Goal: Complete application form: Complete application form

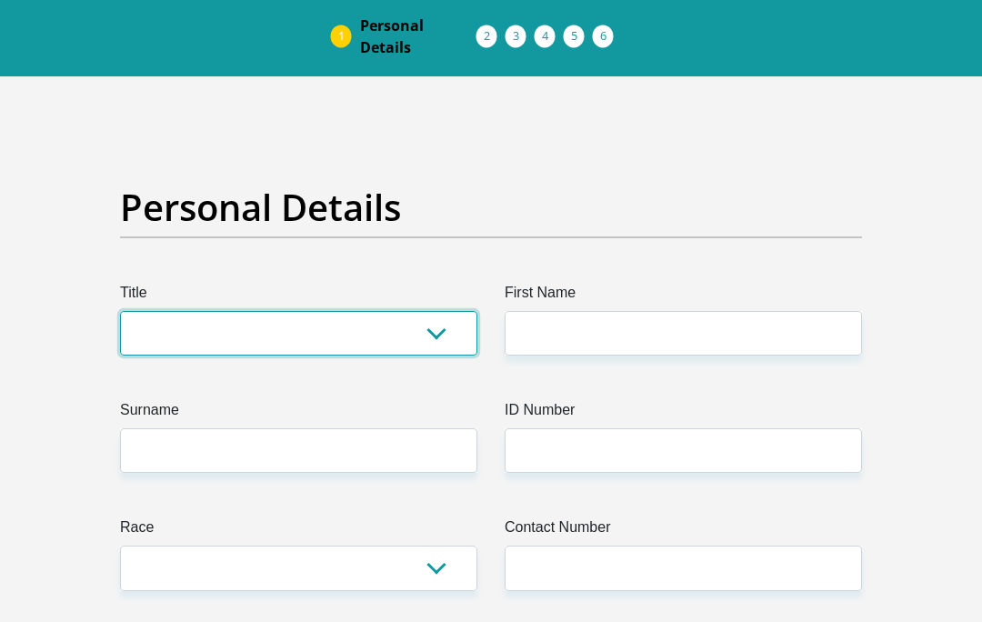
click at [350, 327] on select "Mr Ms Mrs Dr [PERSON_NAME]" at bounding box center [298, 334] width 357 height 45
select select "Mr"
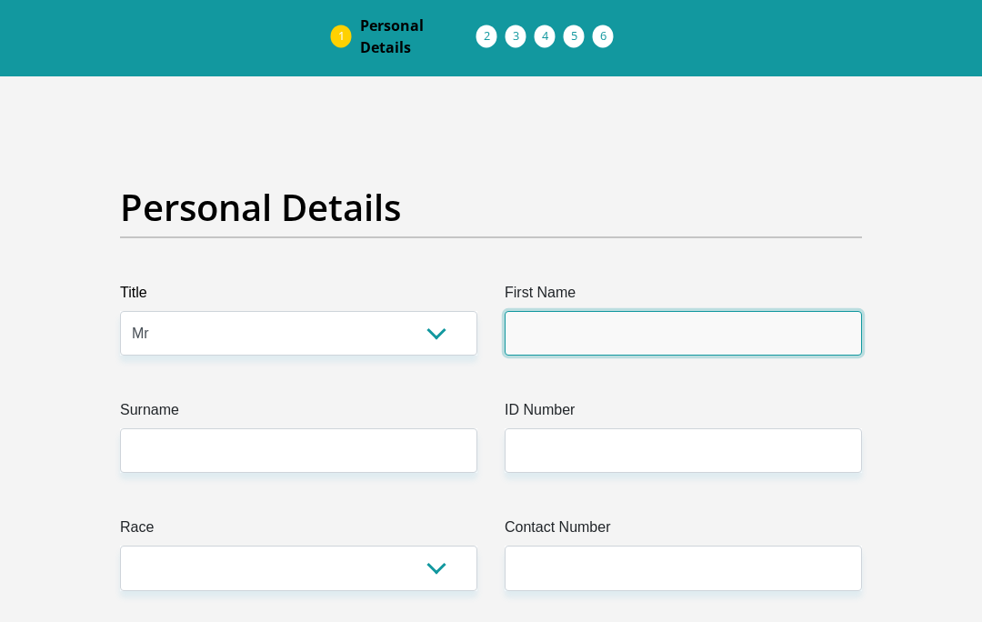
click at [568, 336] on input "First Name" at bounding box center [683, 333] width 357 height 45
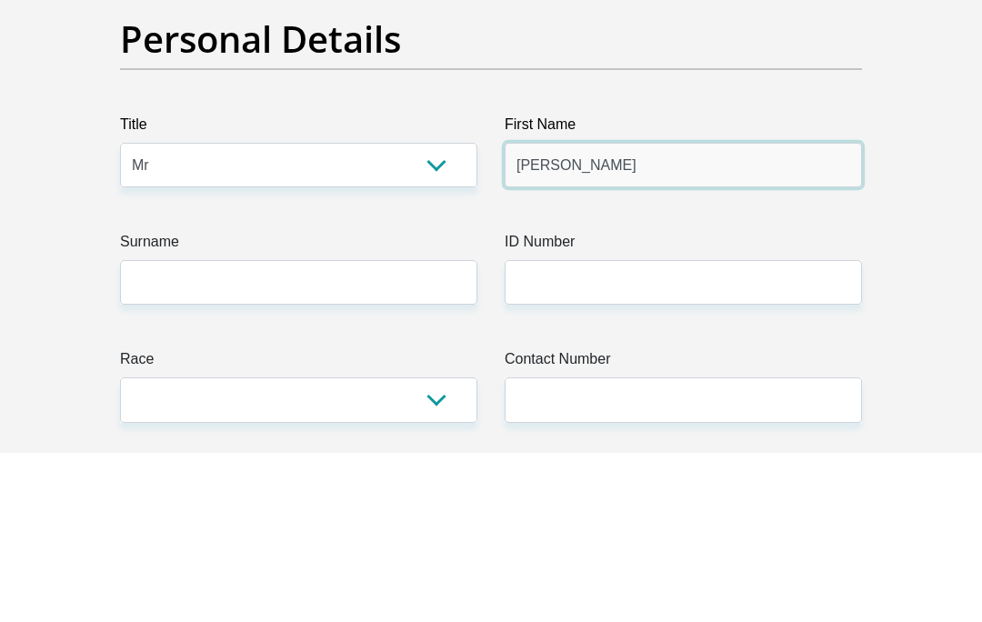
type input "[PERSON_NAME]"
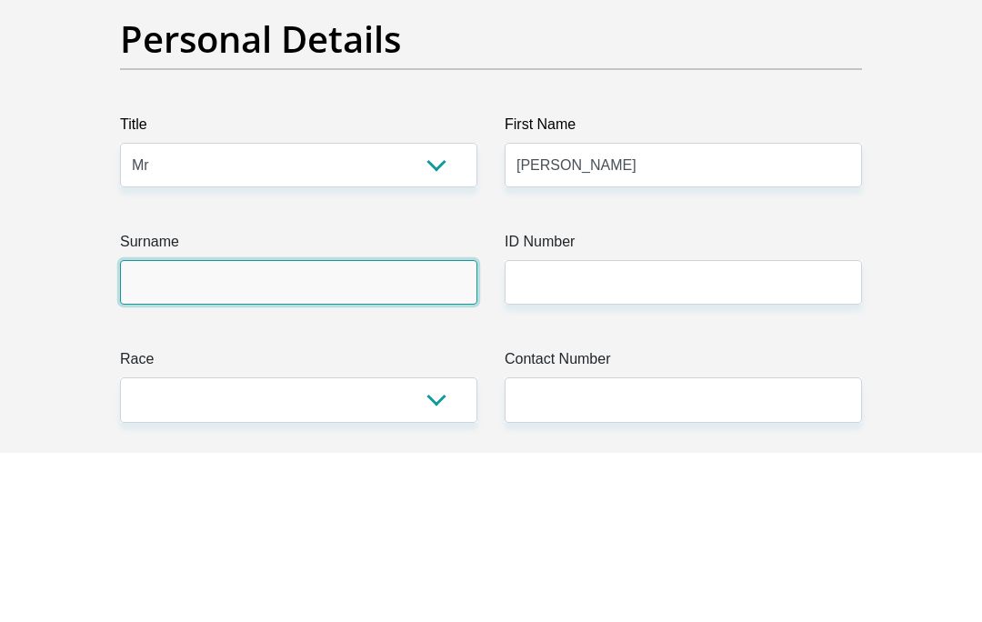
click at [377, 429] on input "Surname" at bounding box center [298, 451] width 357 height 45
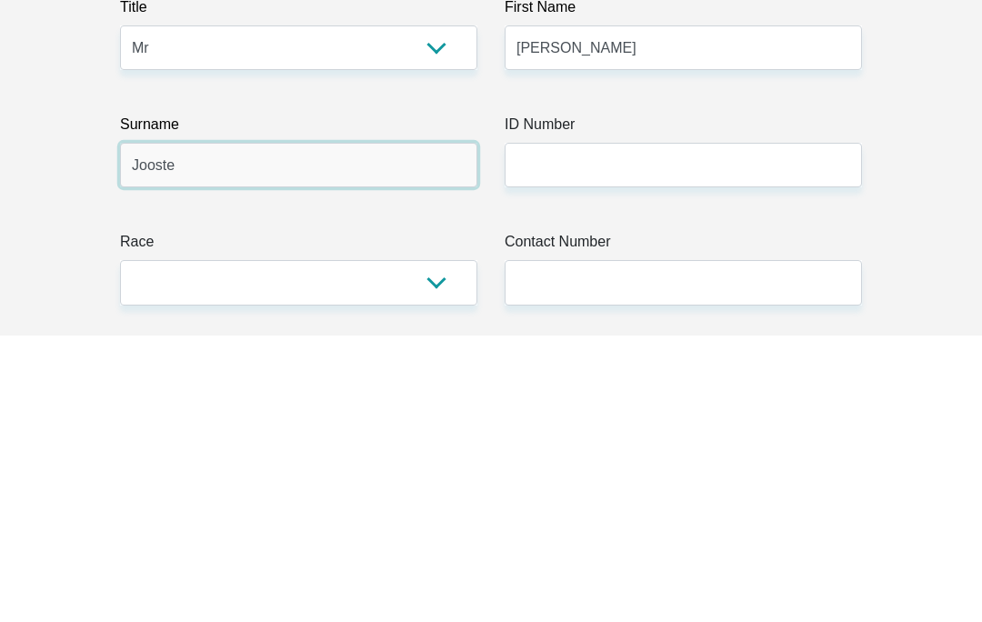
type input "Jooste"
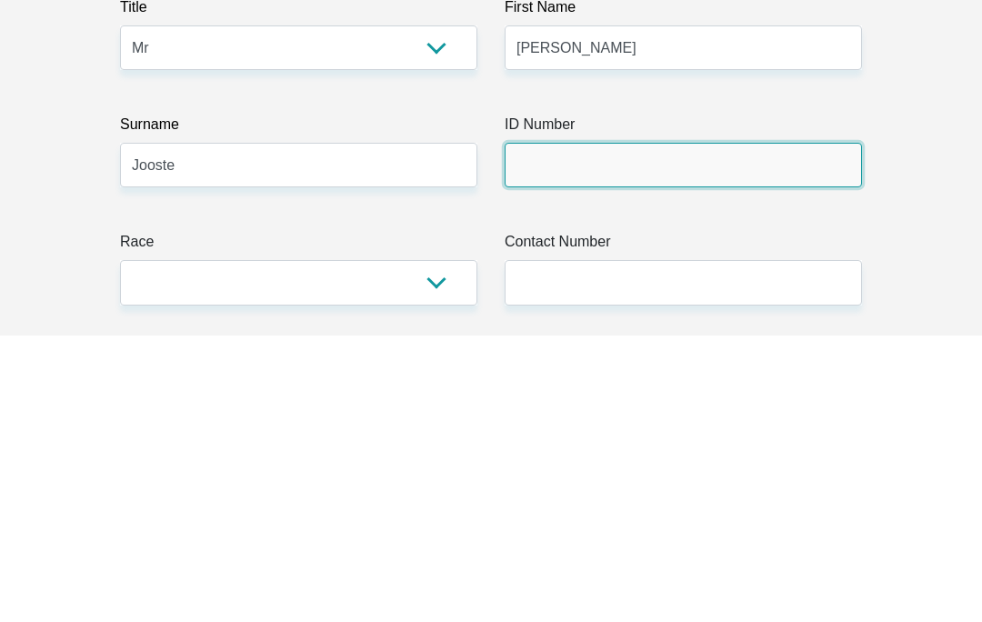
click at [652, 429] on input "ID Number" at bounding box center [683, 451] width 357 height 45
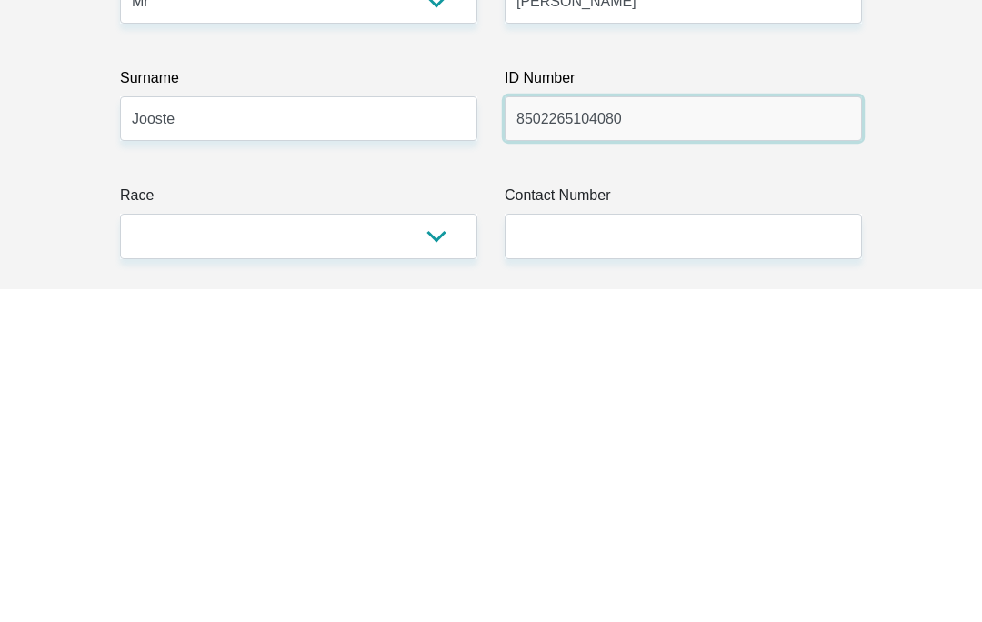
type input "8502265104080"
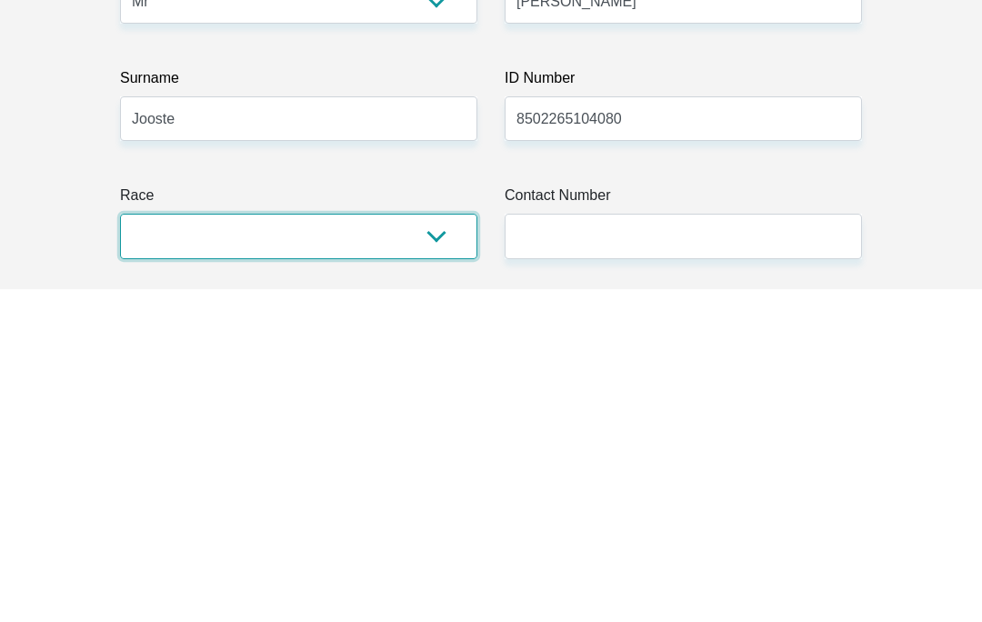
click at [199, 546] on select "Black Coloured Indian White Other" at bounding box center [298, 568] width 357 height 45
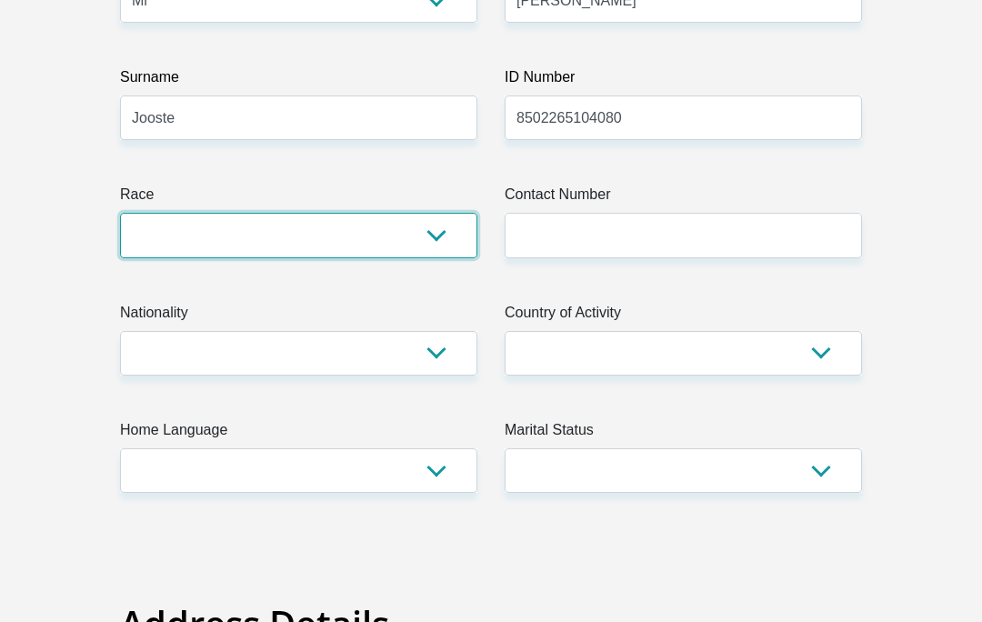
select select "2"
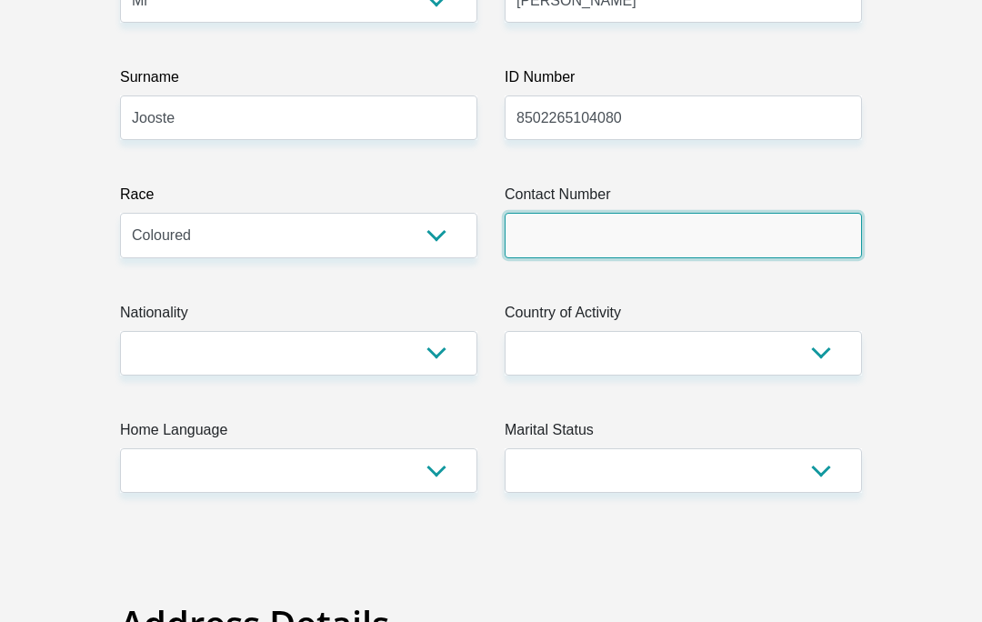
click at [694, 254] on input "Contact Number" at bounding box center [683, 235] width 357 height 45
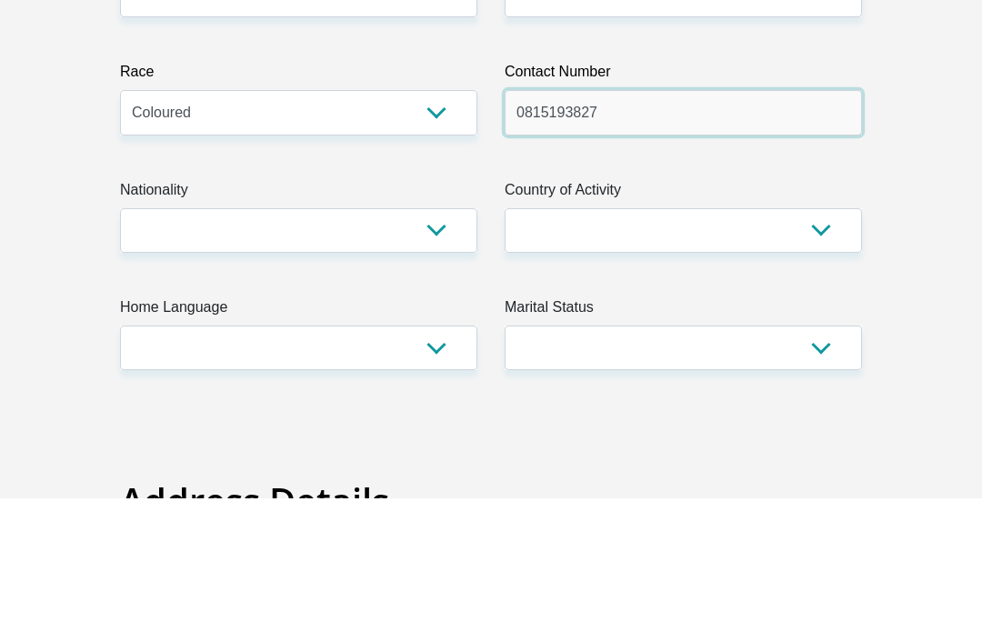
type input "0815193827"
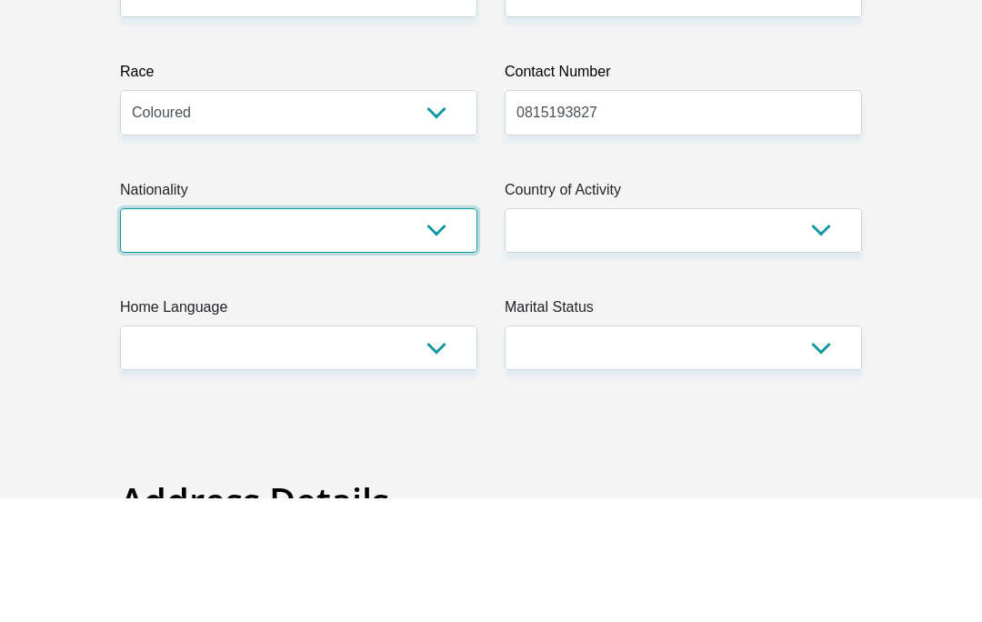
click at [406, 332] on select "[GEOGRAPHIC_DATA] [GEOGRAPHIC_DATA] [GEOGRAPHIC_DATA] [GEOGRAPHIC_DATA] [GEOGRA…" at bounding box center [298, 354] width 357 height 45
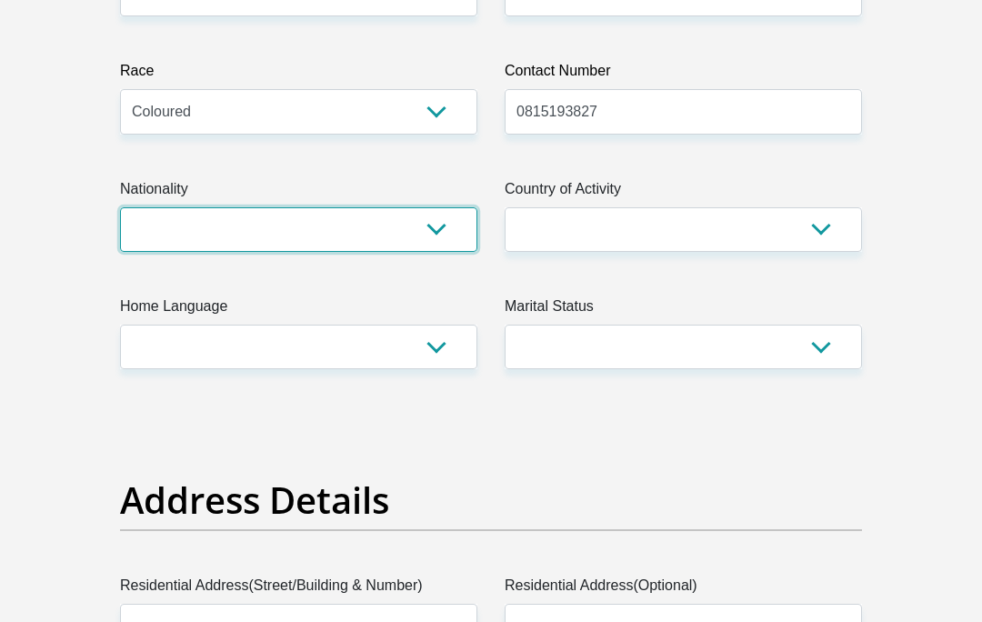
select select "ZAF"
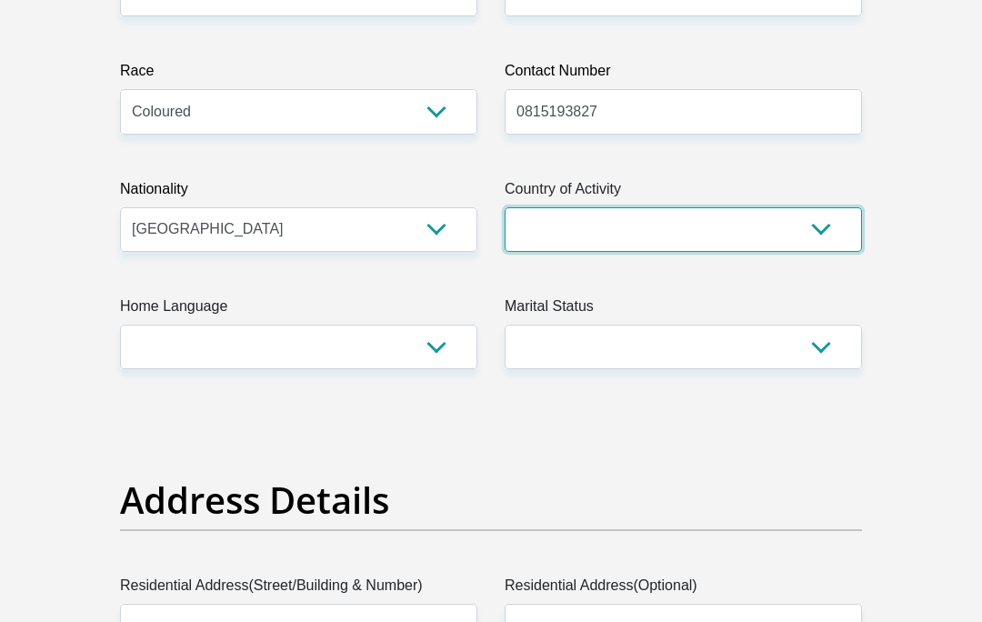
click at [622, 234] on select "[GEOGRAPHIC_DATA] [GEOGRAPHIC_DATA] [GEOGRAPHIC_DATA] [GEOGRAPHIC_DATA] [GEOGRA…" at bounding box center [683, 229] width 357 height 45
select select "ZAF"
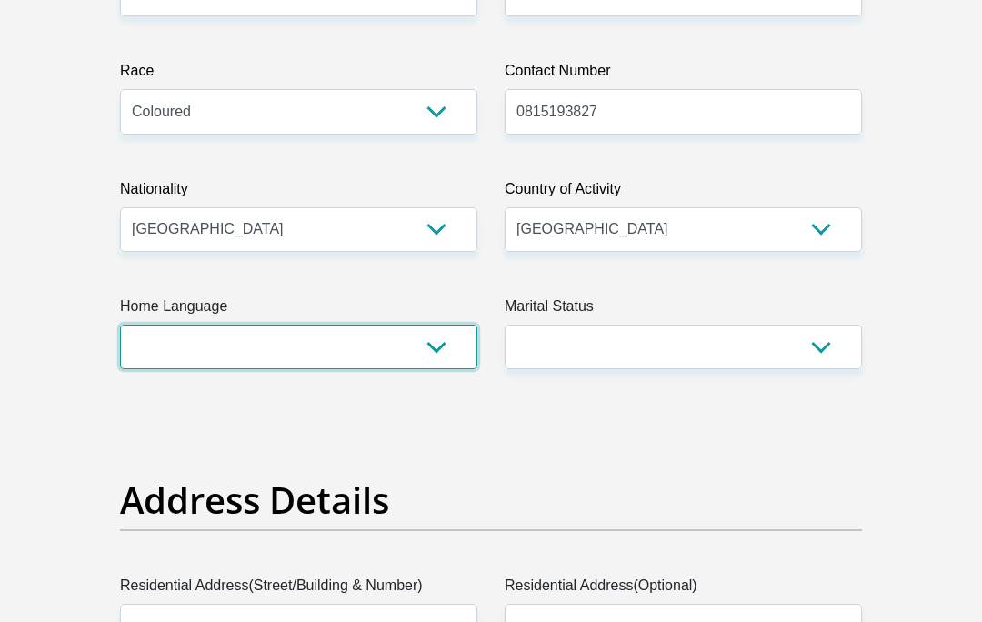
click at [405, 355] on select "Afrikaans English Sepedi South Ndebele Southern Sotho Swati Tsonga Tswana Venda…" at bounding box center [298, 347] width 357 height 45
select select "eng"
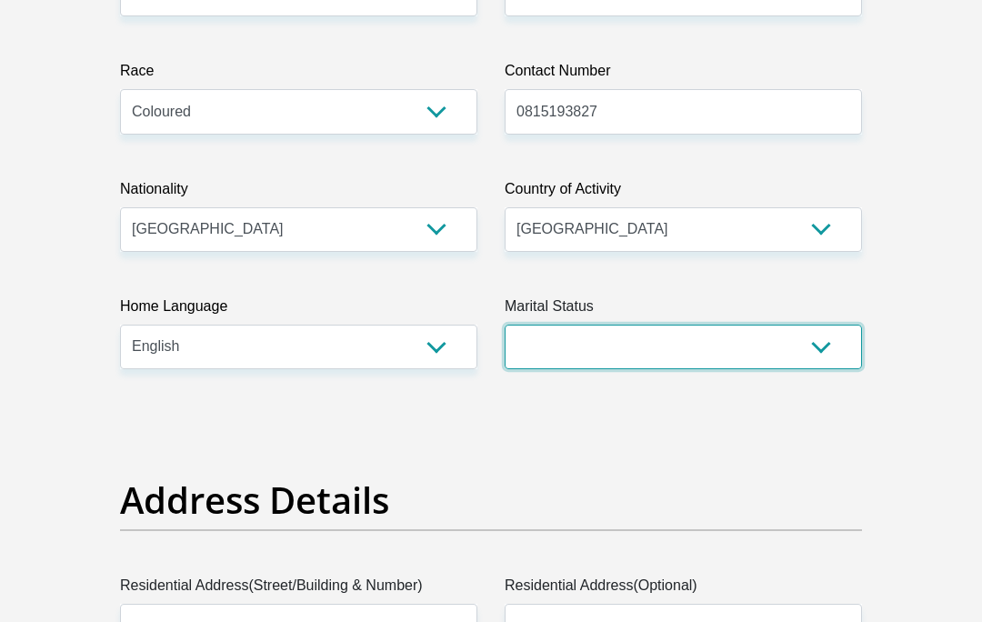
click at [617, 337] on select "Married ANC Single Divorced Widowed Married COP or Customary Law" at bounding box center [683, 347] width 357 height 45
select select "1"
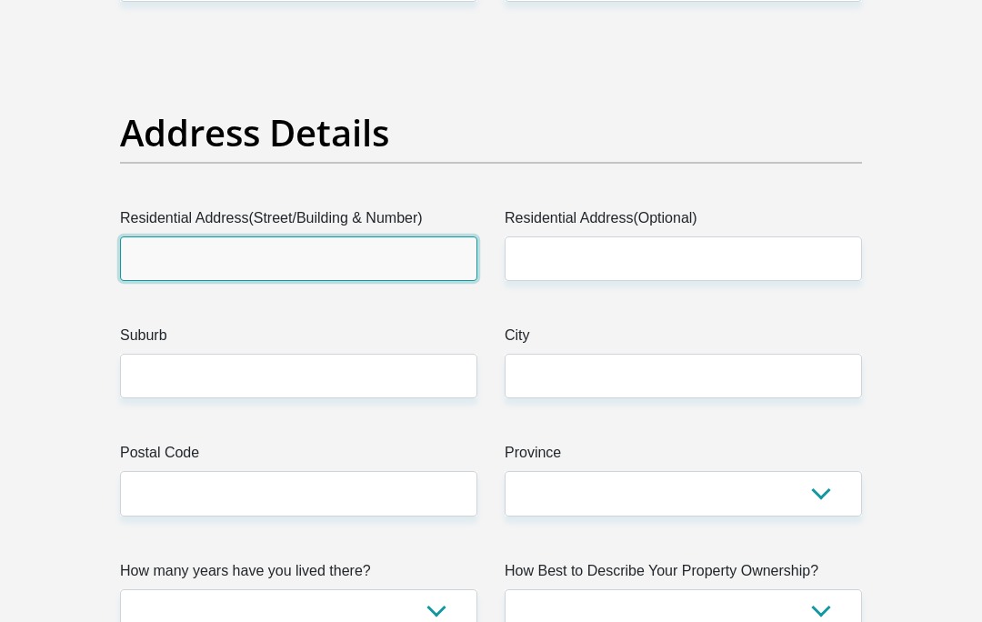
click at [420, 248] on input "Residential Address(Street/Building & Number)" at bounding box center [298, 258] width 357 height 45
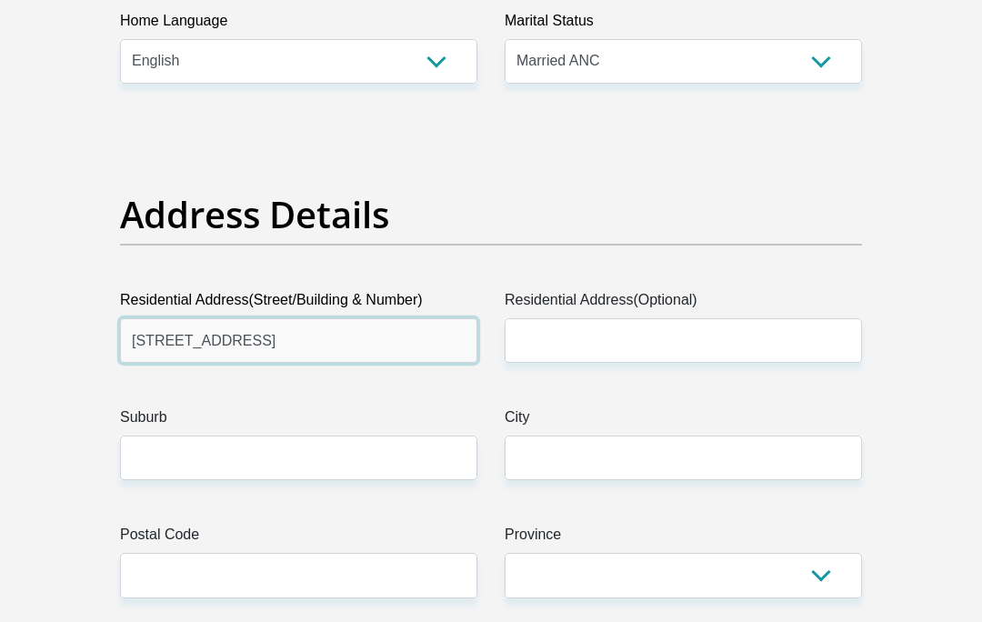
scroll to position [809, 0]
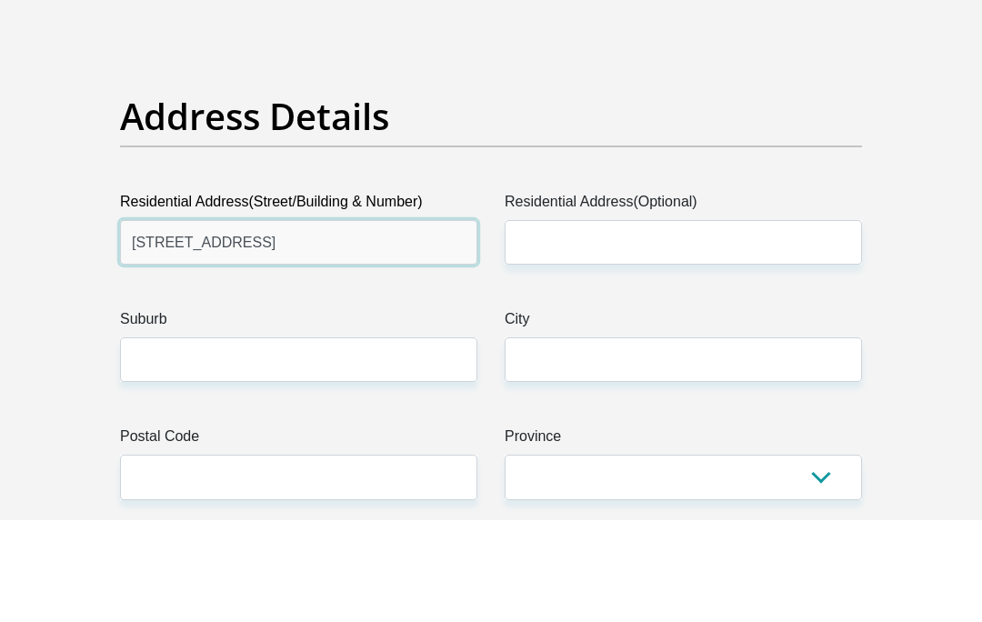
type input "[STREET_ADDRESS]"
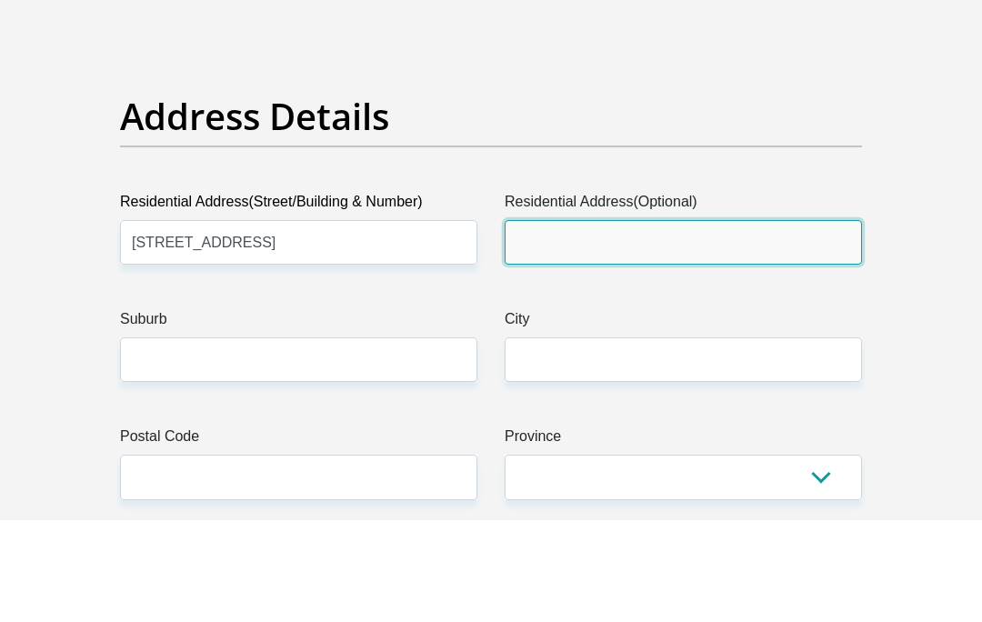
click at [633, 322] on input "Residential Address(Optional)" at bounding box center [683, 344] width 357 height 45
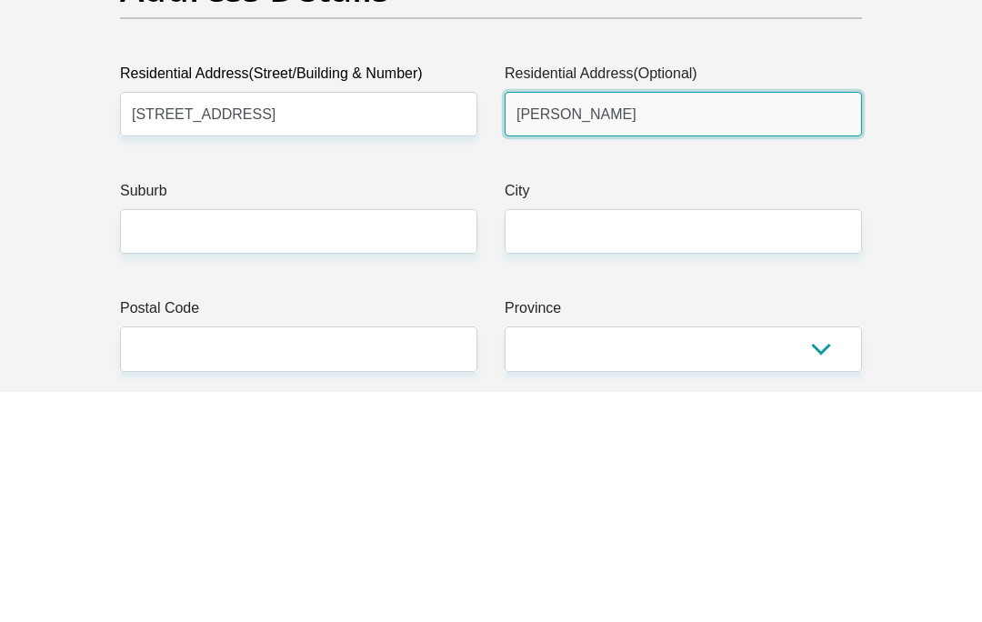
type input "[PERSON_NAME]"
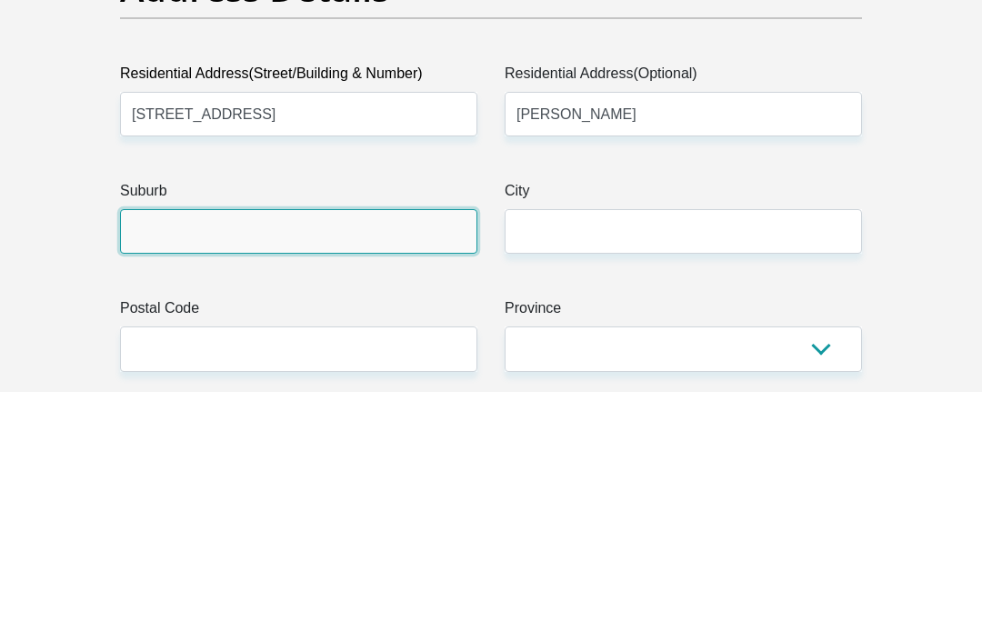
click at [420, 439] on input "Suburb" at bounding box center [298, 461] width 357 height 45
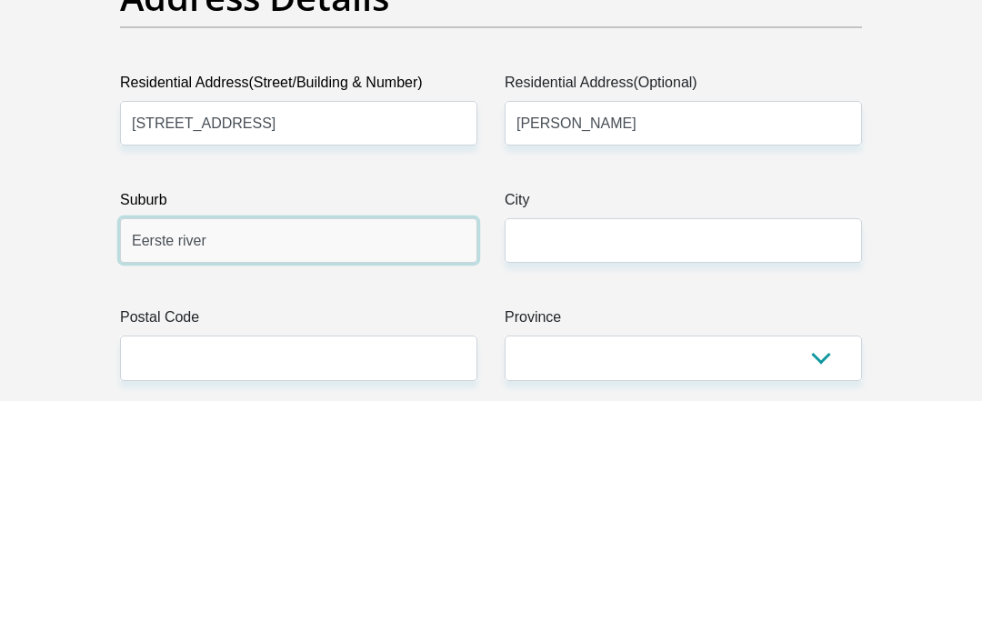
type input "Eerste river"
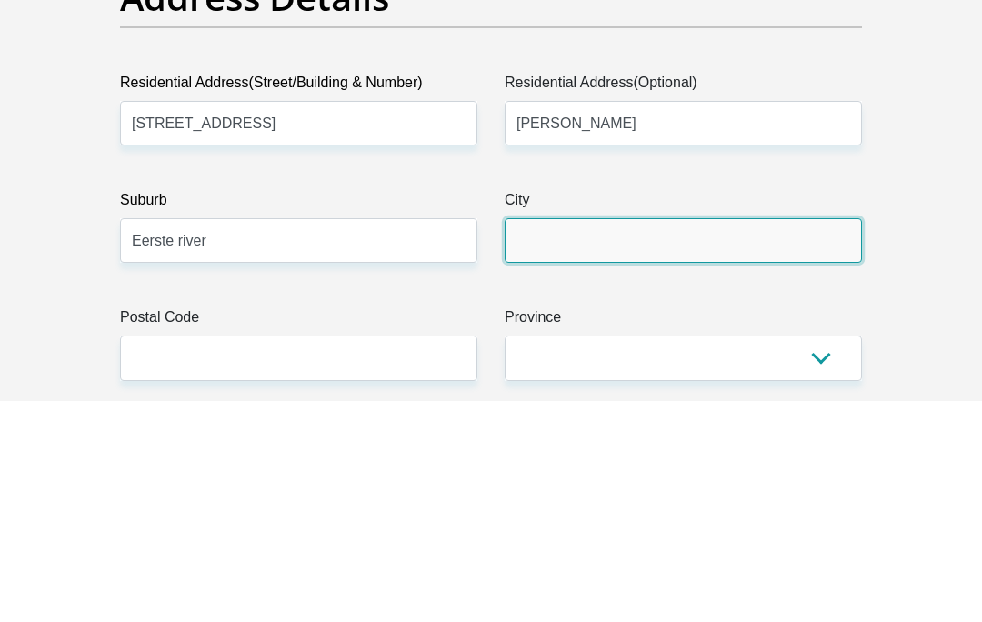
click at [632, 439] on input "City" at bounding box center [683, 461] width 357 height 45
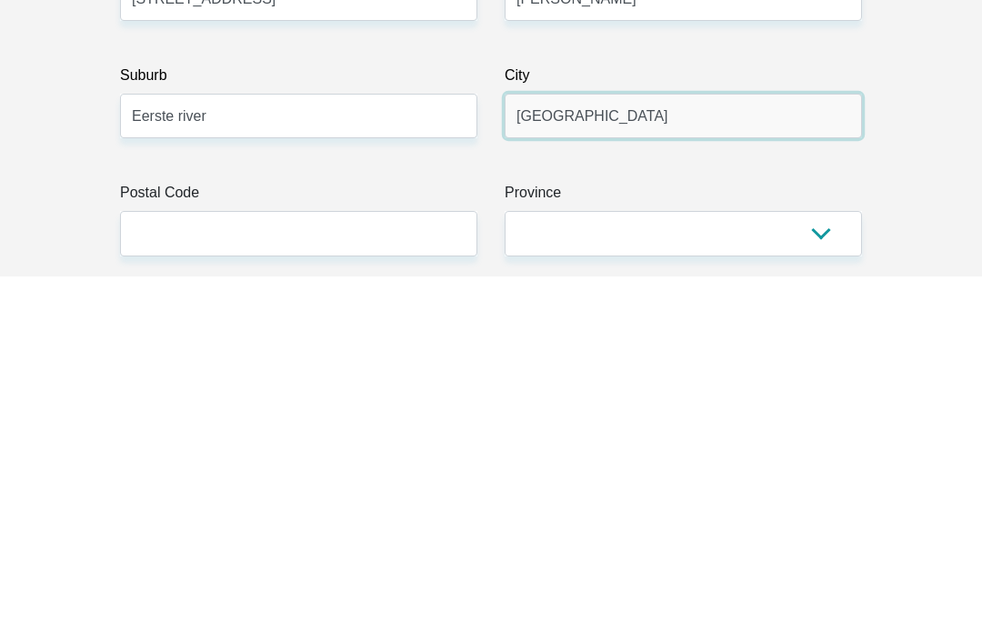
type input "[GEOGRAPHIC_DATA]"
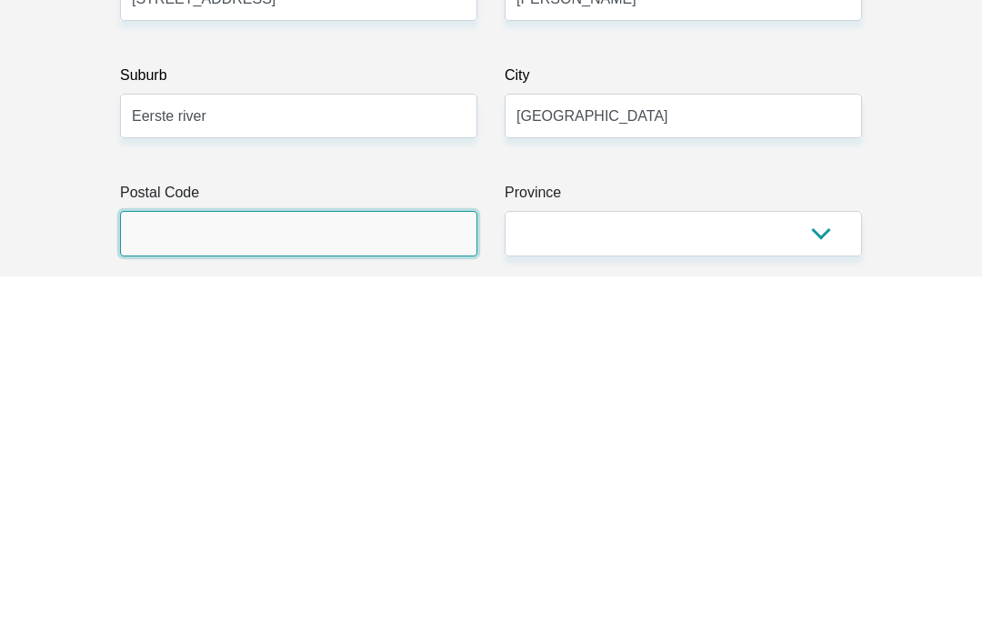
click at [355, 556] on input "Postal Code" at bounding box center [298, 578] width 357 height 45
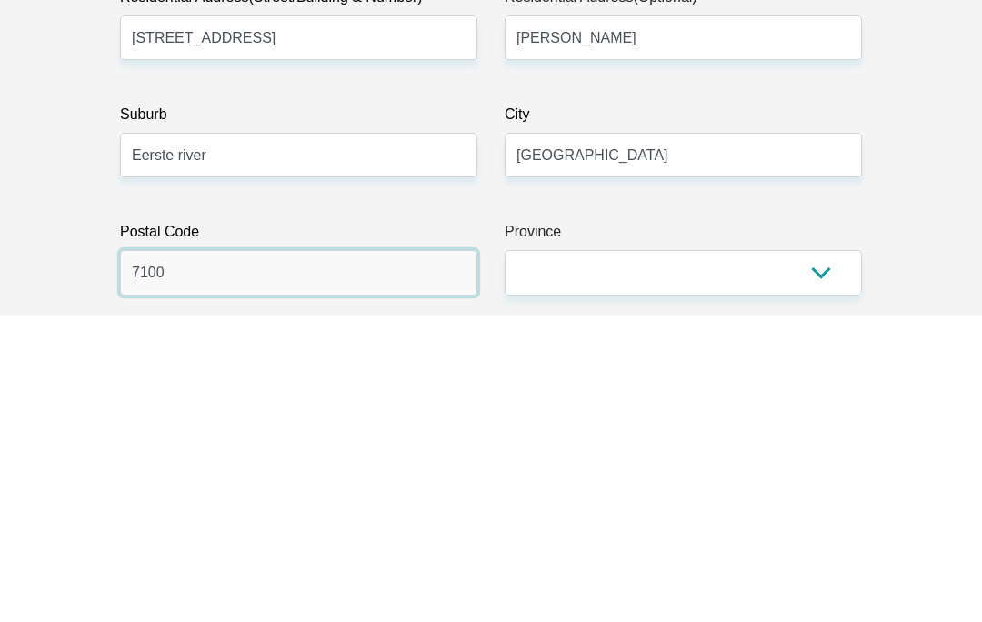
type input "7100"
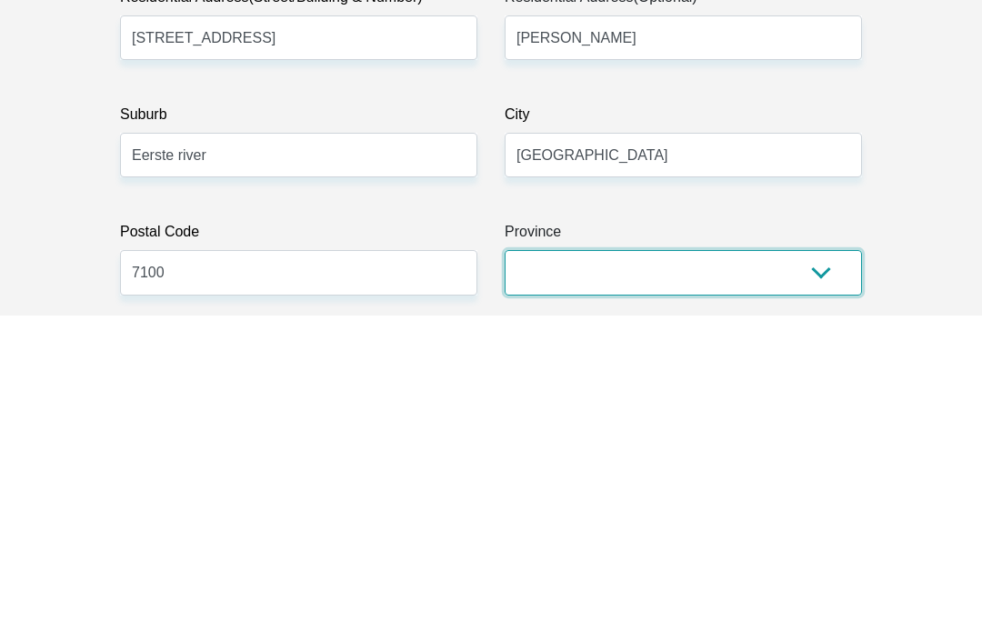
click at [654, 556] on select "Eastern Cape Free State [GEOGRAPHIC_DATA] [GEOGRAPHIC_DATA][DATE] [GEOGRAPHIC_D…" at bounding box center [683, 578] width 357 height 45
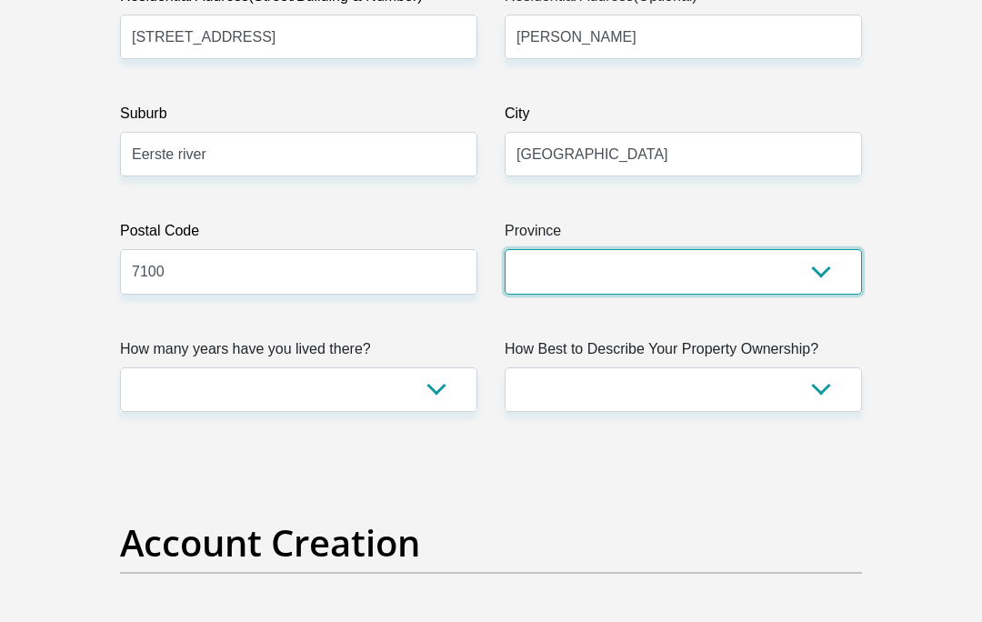
select select "Western Cape"
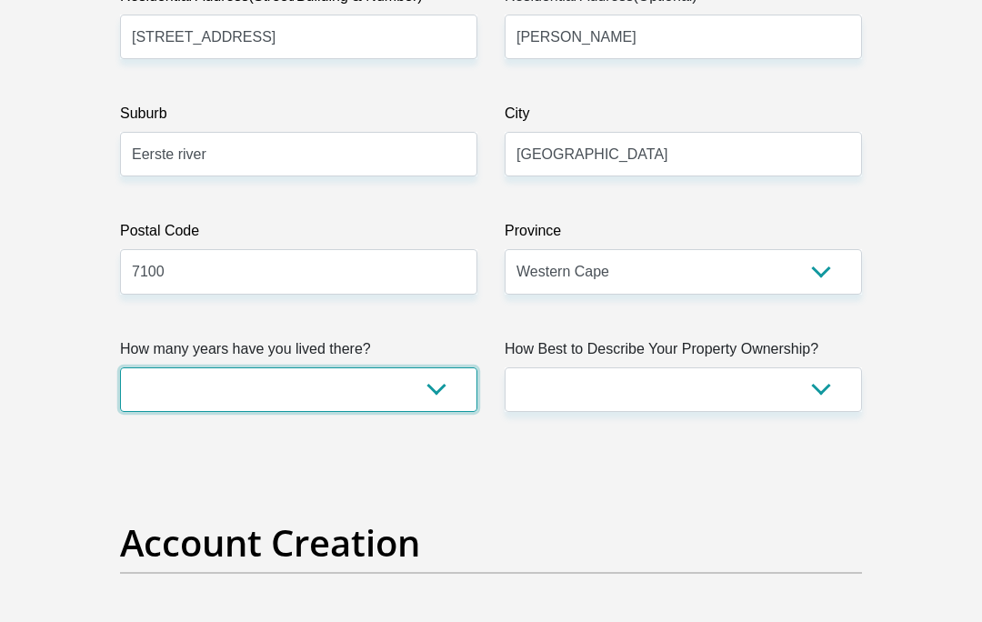
click at [403, 393] on select "less than 1 year 1-3 years 3-5 years 5+ years" at bounding box center [298, 389] width 357 height 45
select select "4"
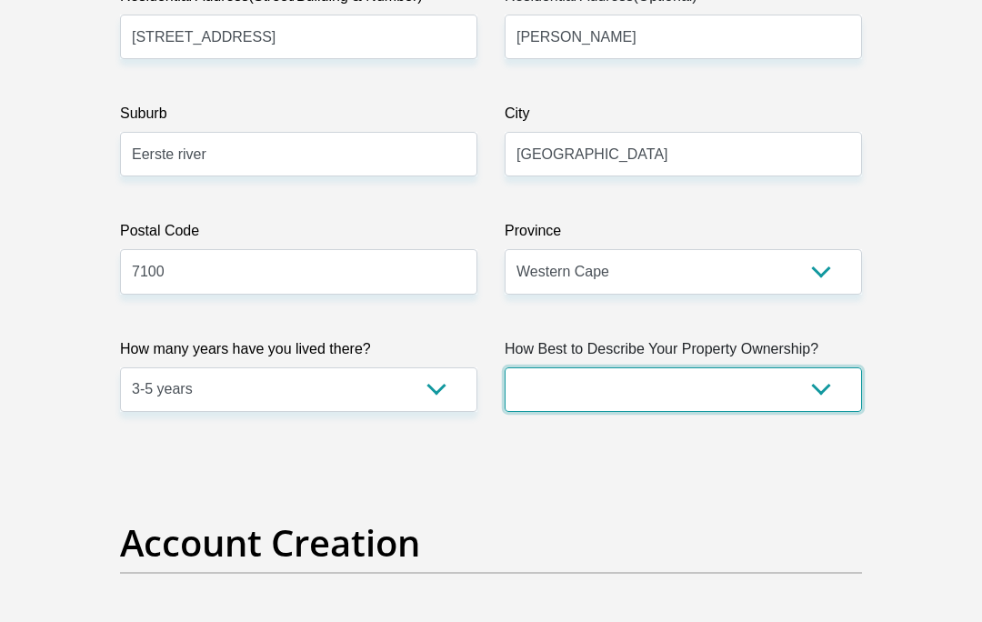
click at [651, 395] on select "Owned Rented Family Owned Company Dwelling" at bounding box center [683, 389] width 357 height 45
select select "Rented"
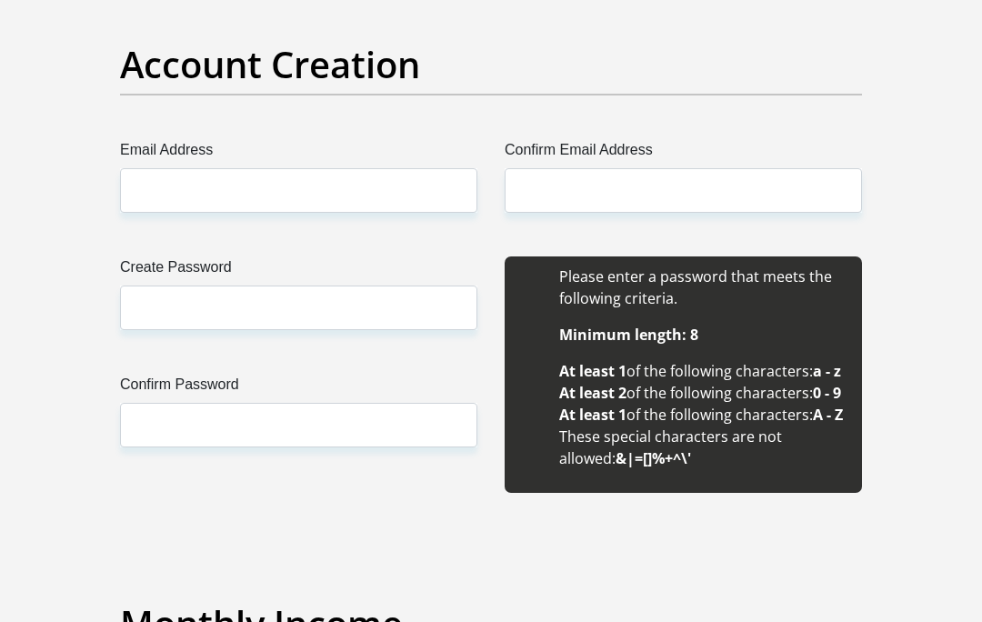
scroll to position [1593, 0]
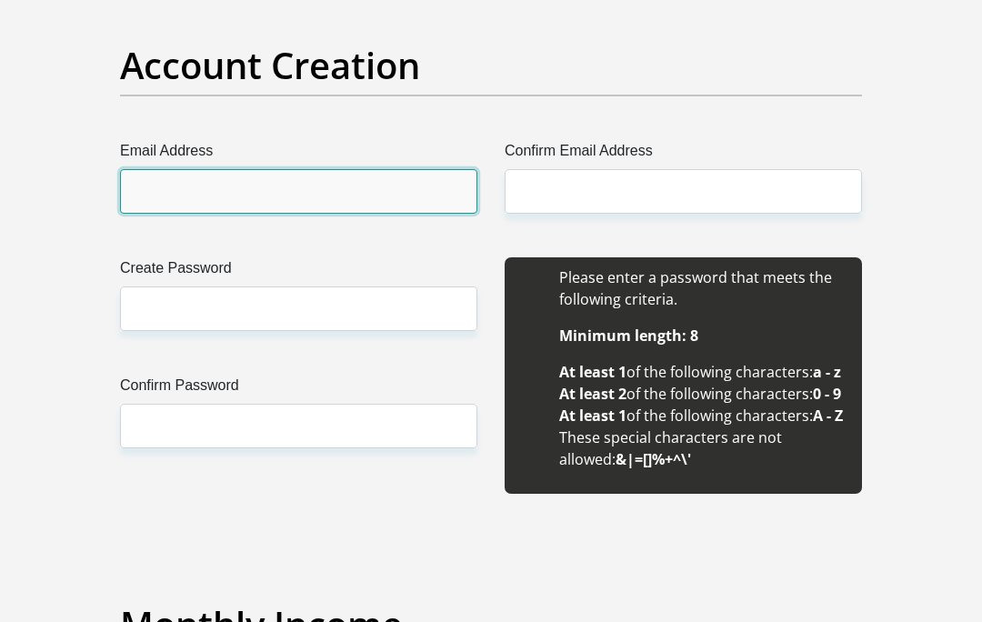
click at [407, 185] on input "Email Address" at bounding box center [298, 192] width 357 height 45
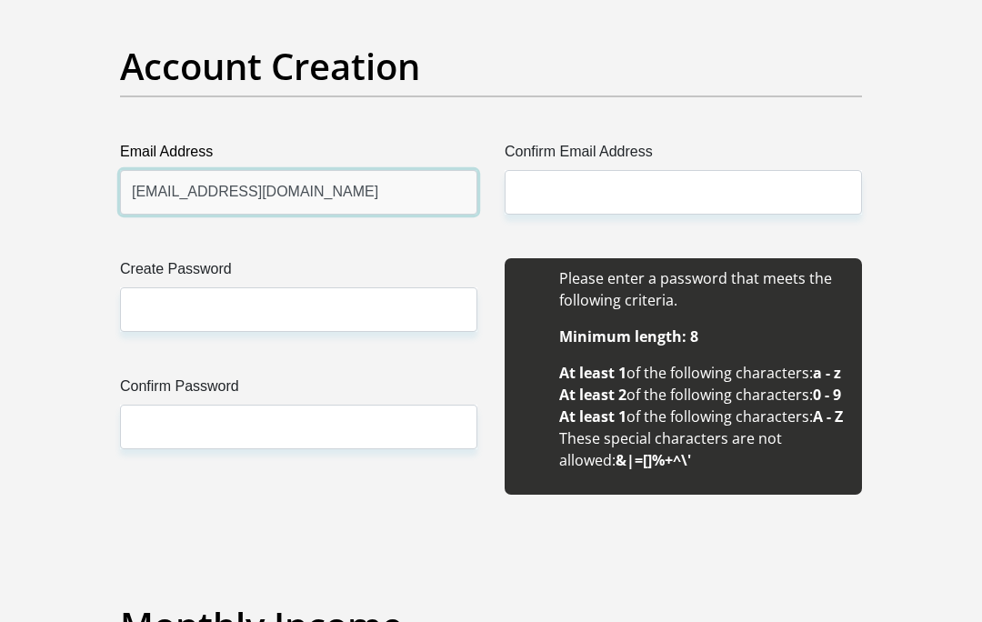
type input "[EMAIL_ADDRESS][DOMAIN_NAME]"
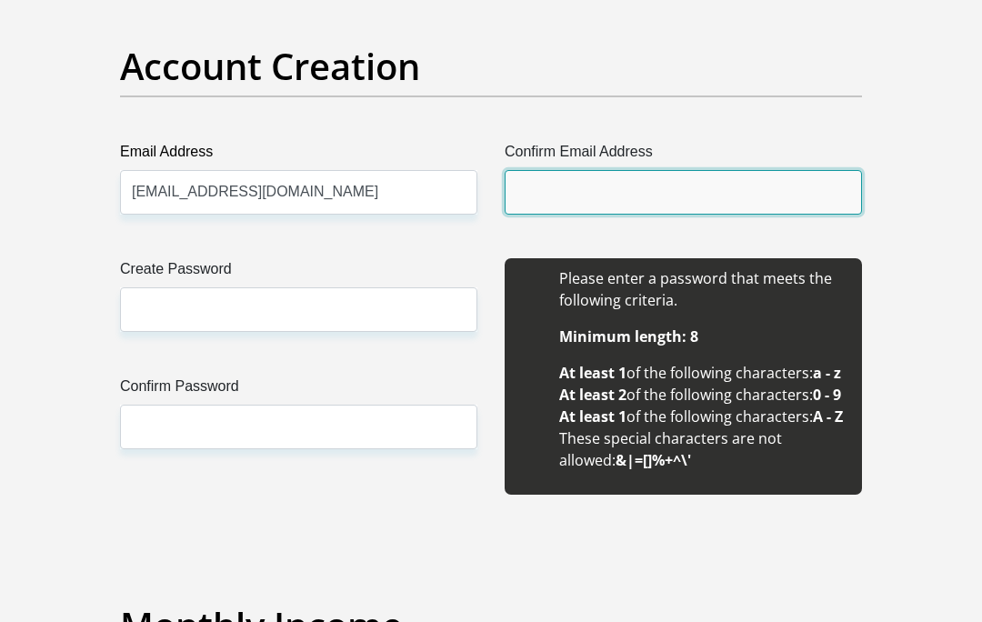
click at [698, 186] on input "Confirm Email Address" at bounding box center [683, 192] width 357 height 45
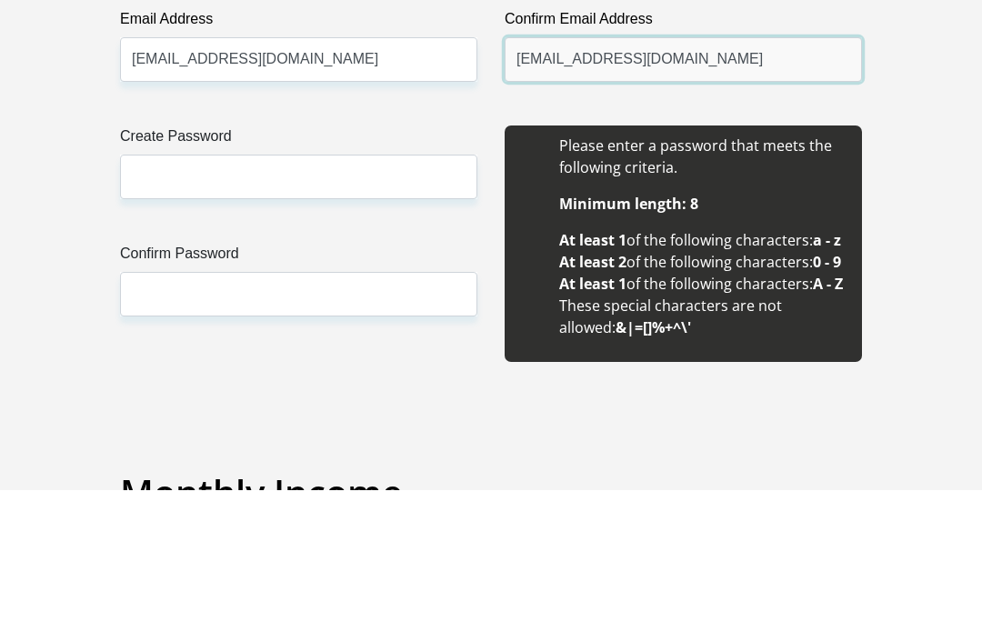
type input "[EMAIL_ADDRESS][DOMAIN_NAME]"
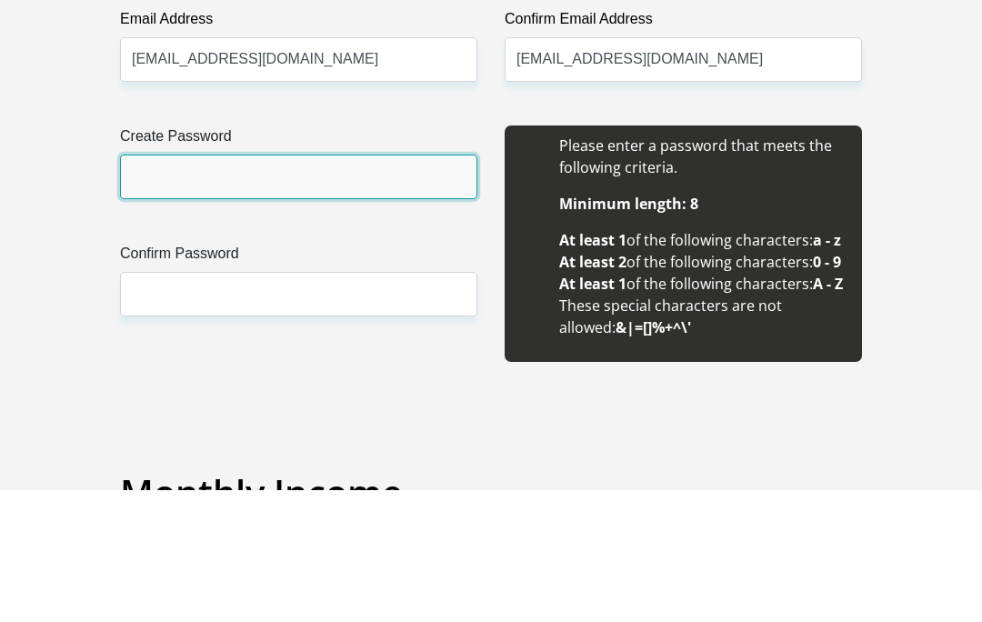
click at [255, 287] on input "Create Password" at bounding box center [298, 309] width 357 height 45
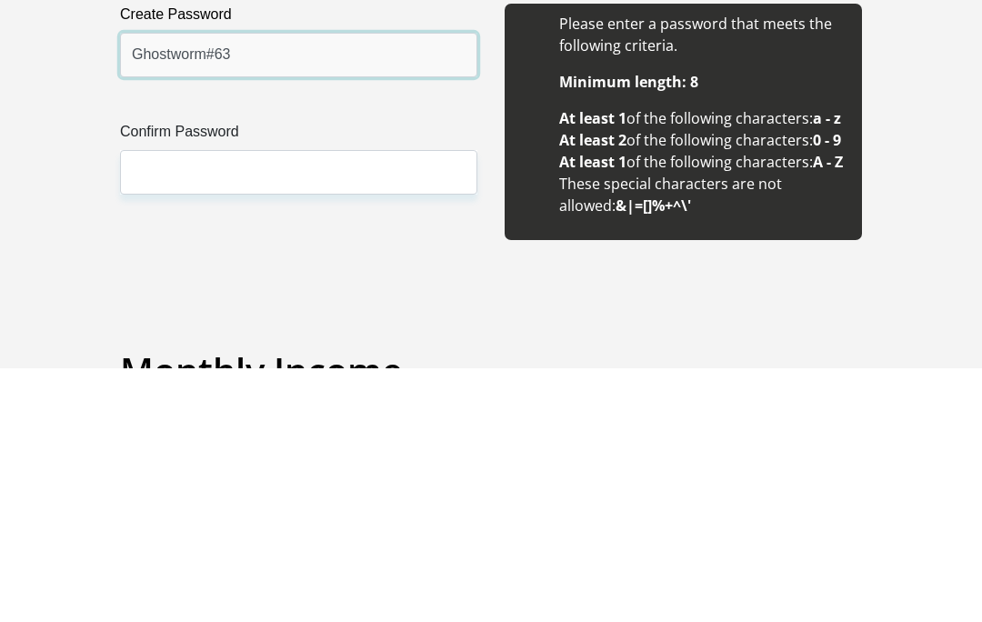
type input "Ghostworm#63"
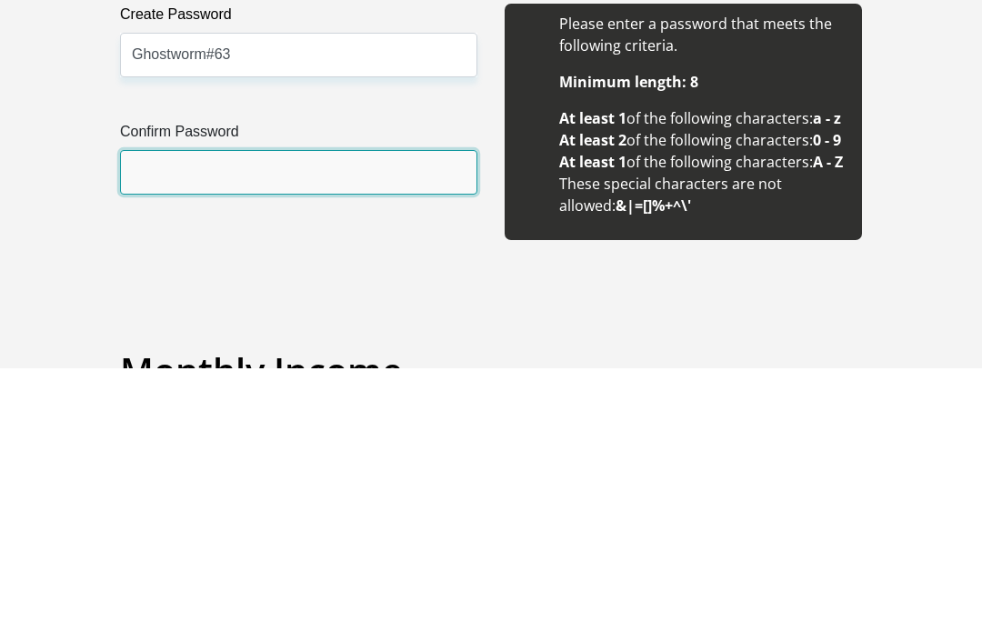
click at [323, 405] on input "Confirm Password" at bounding box center [298, 427] width 357 height 45
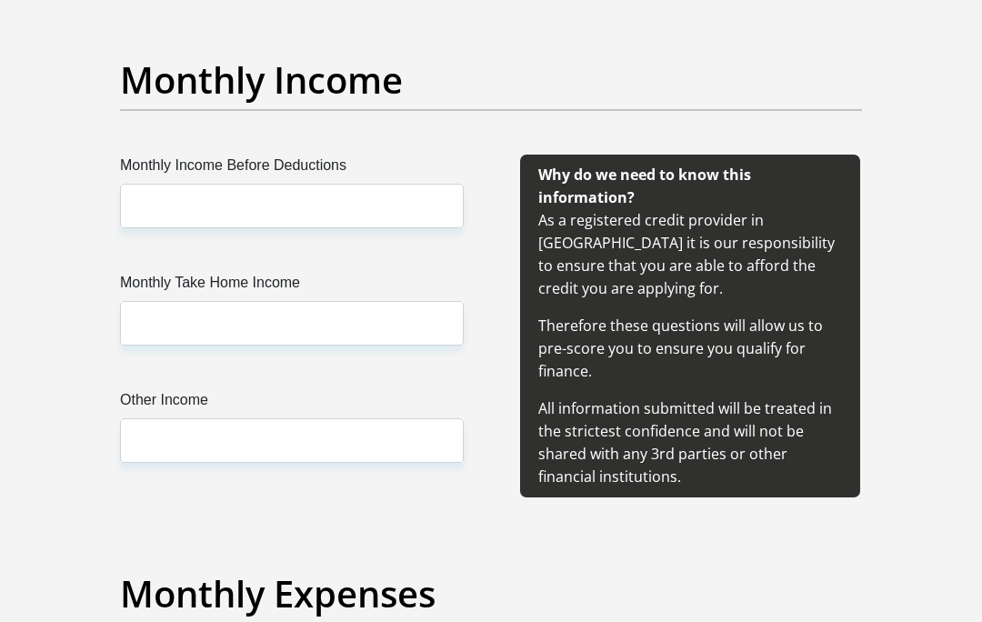
scroll to position [2138, 0]
type input "Ghostworm#63"
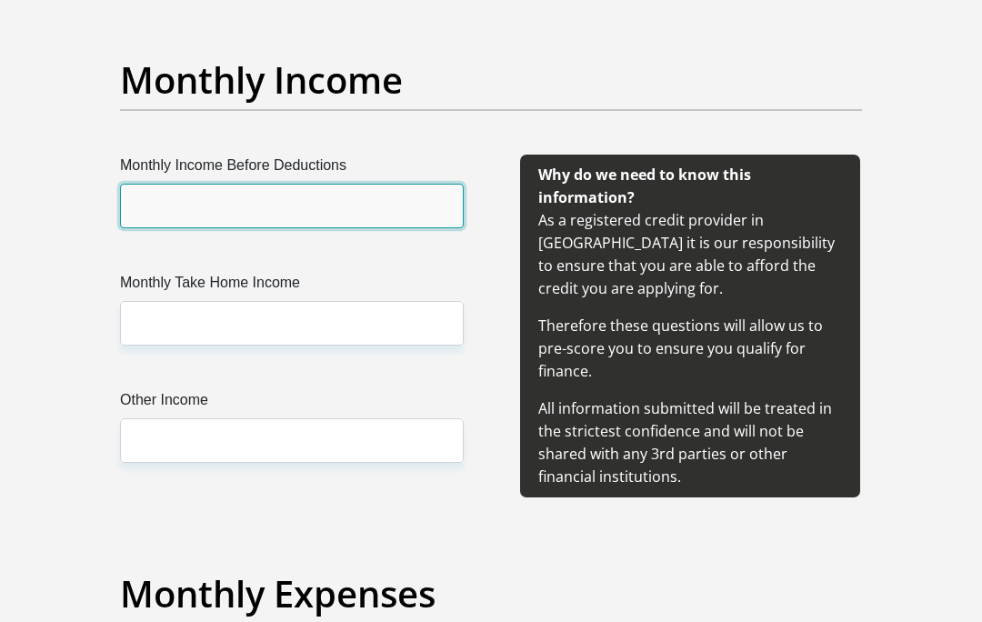
click at [329, 228] on input "Monthly Income Before Deductions" at bounding box center [292, 206] width 344 height 45
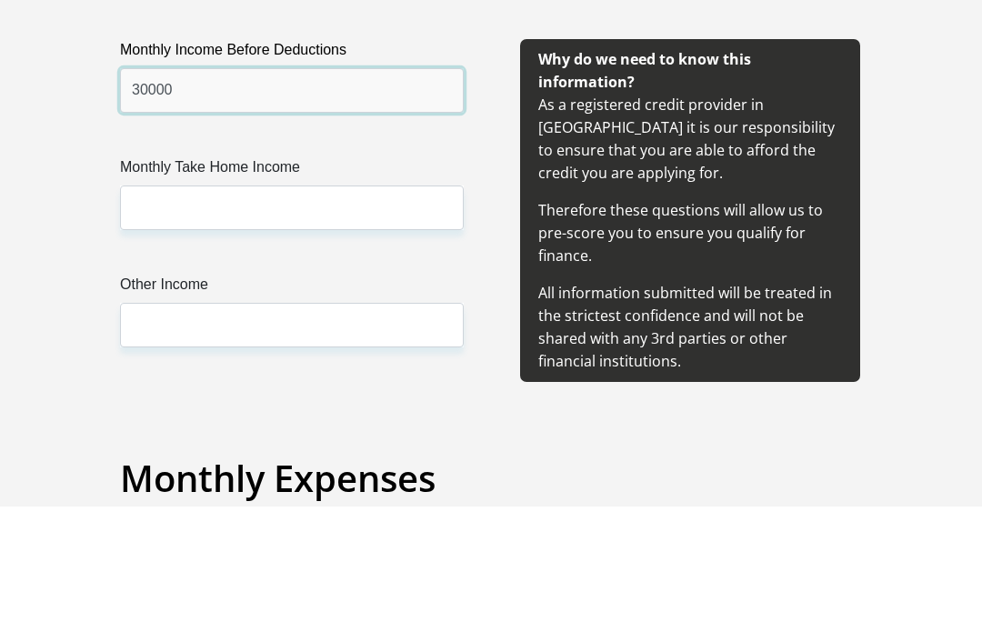
type input "30000"
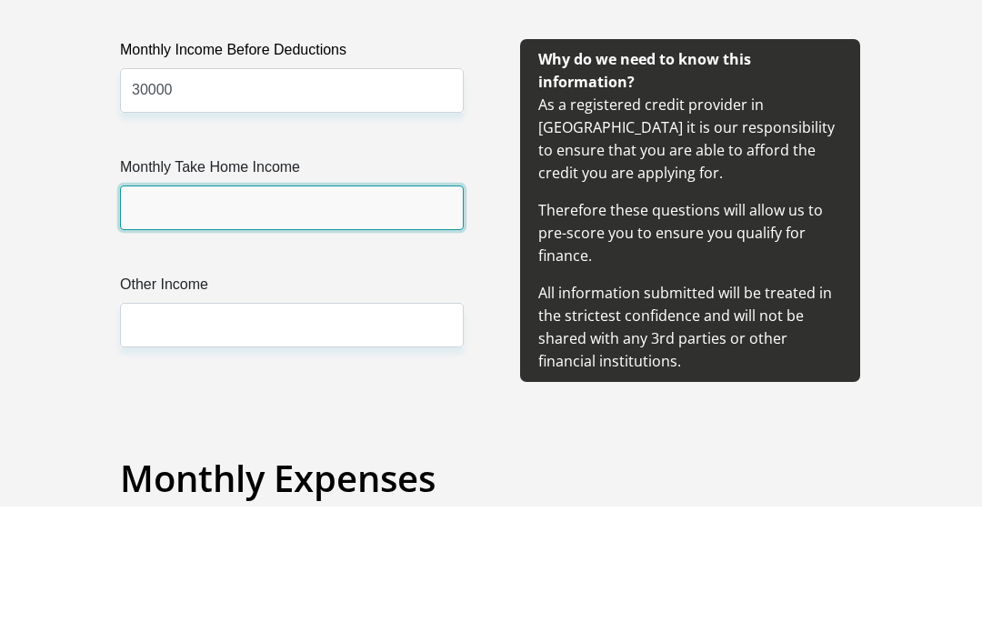
click at [168, 301] on input "Monthly Take Home Income" at bounding box center [292, 323] width 344 height 45
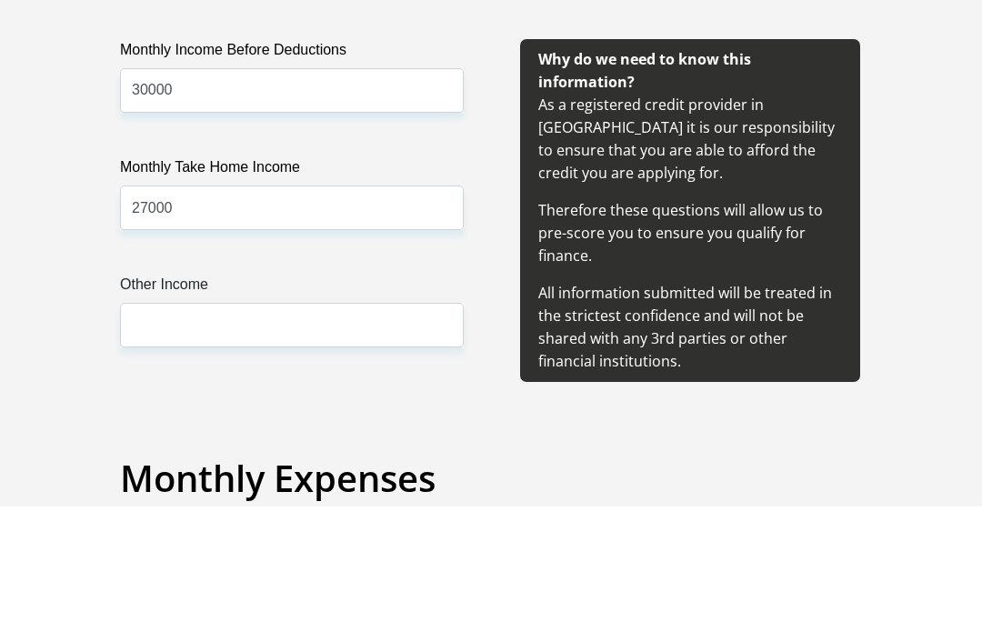
scroll to position [2254, 0]
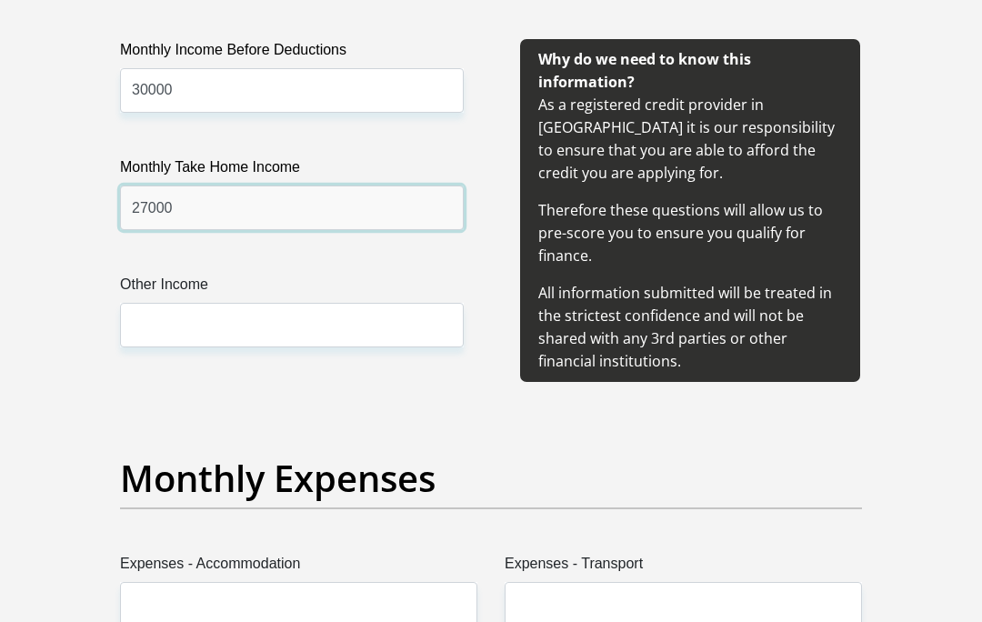
type input "27000"
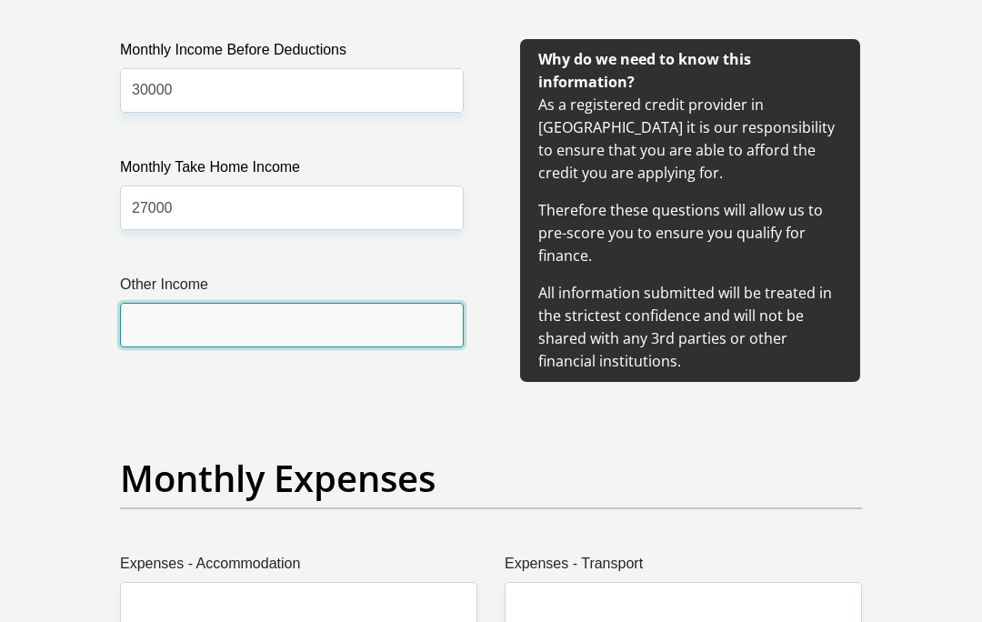
click at [155, 347] on input "Other Income" at bounding box center [292, 325] width 344 height 45
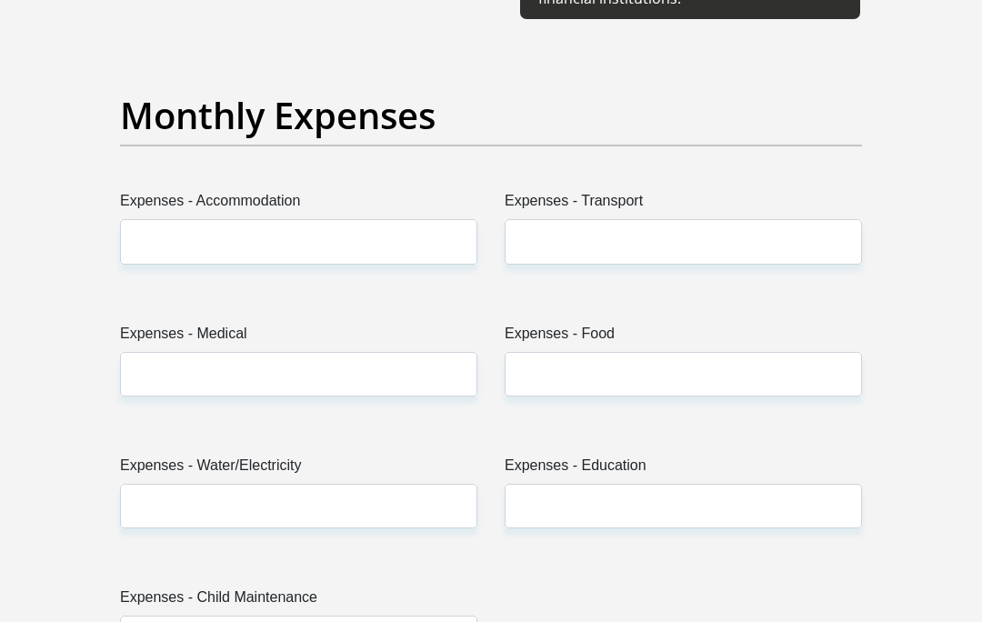
scroll to position [2616, 0]
type input "4000"
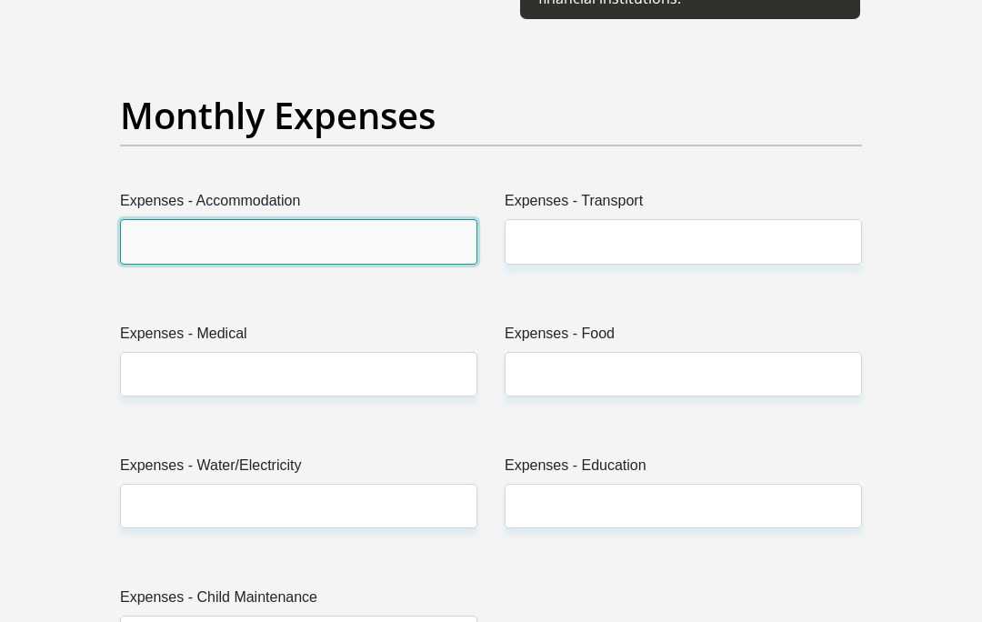
click at [171, 264] on input "Expenses - Accommodation" at bounding box center [298, 241] width 357 height 45
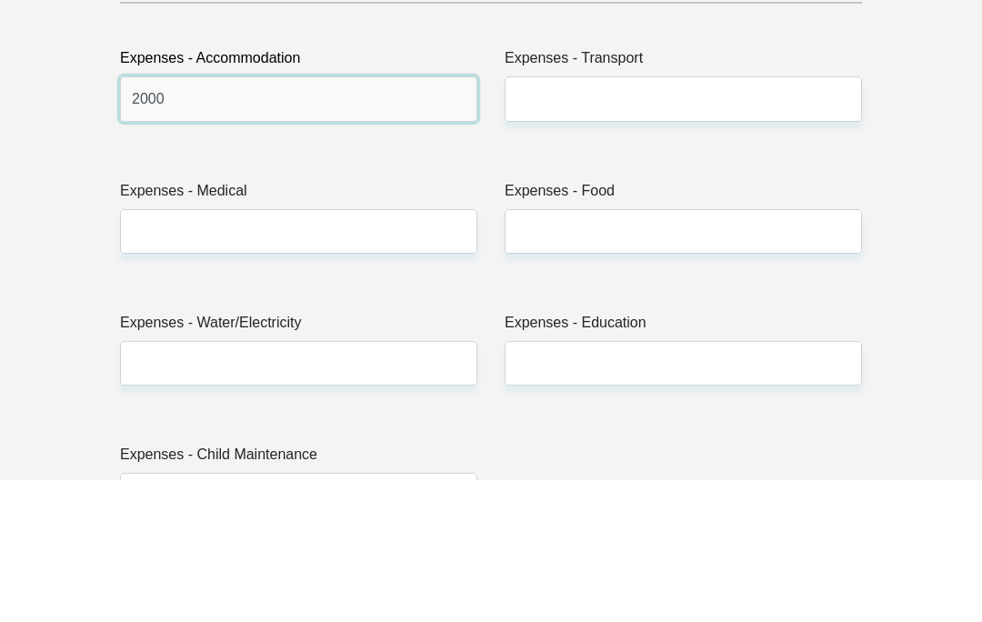
type input "2000"
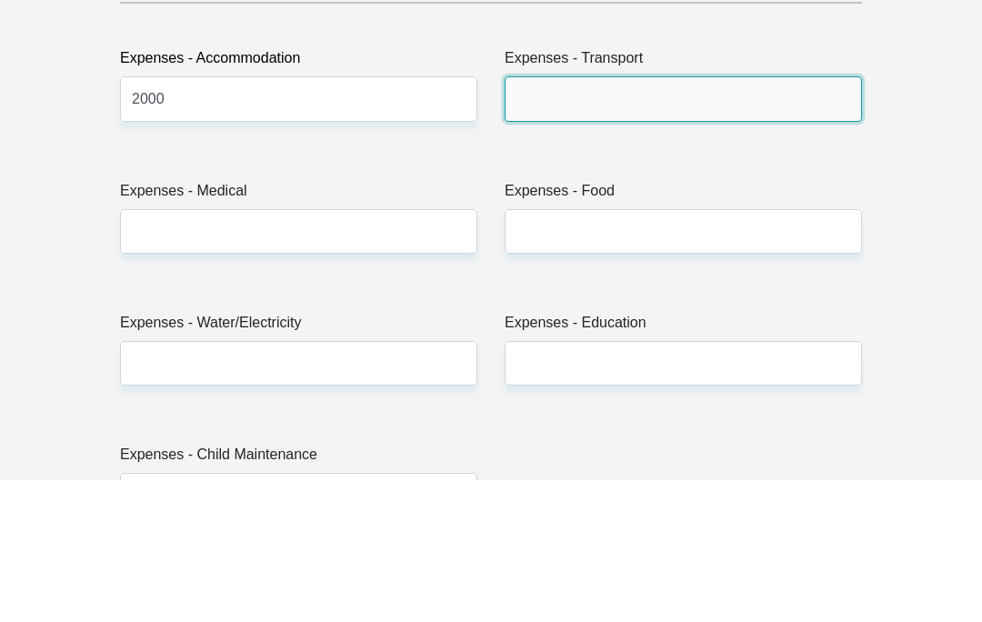
click at [720, 219] on input "Expenses - Transport" at bounding box center [683, 241] width 357 height 45
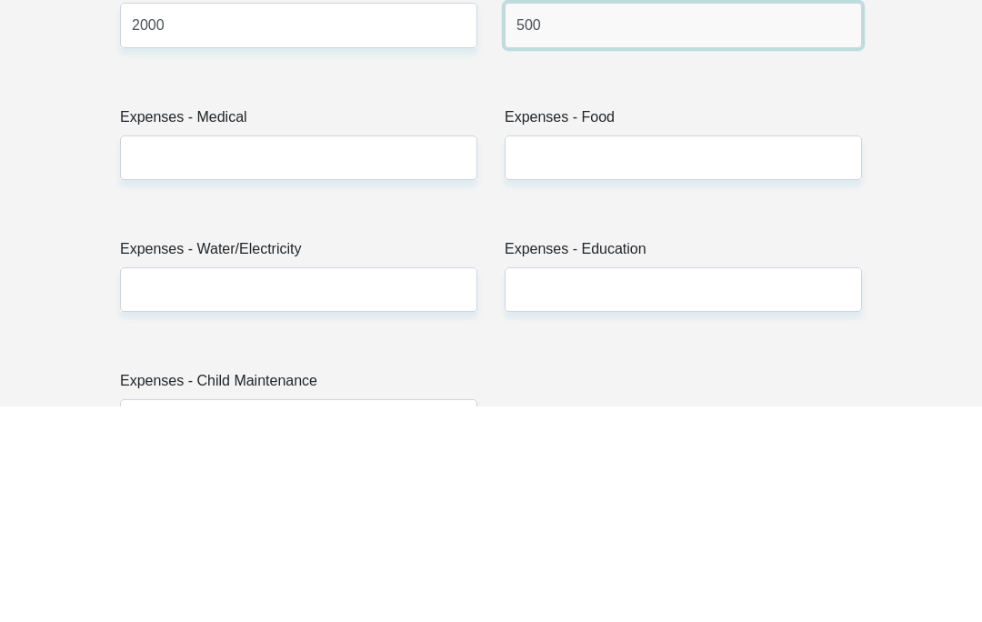
type input "500"
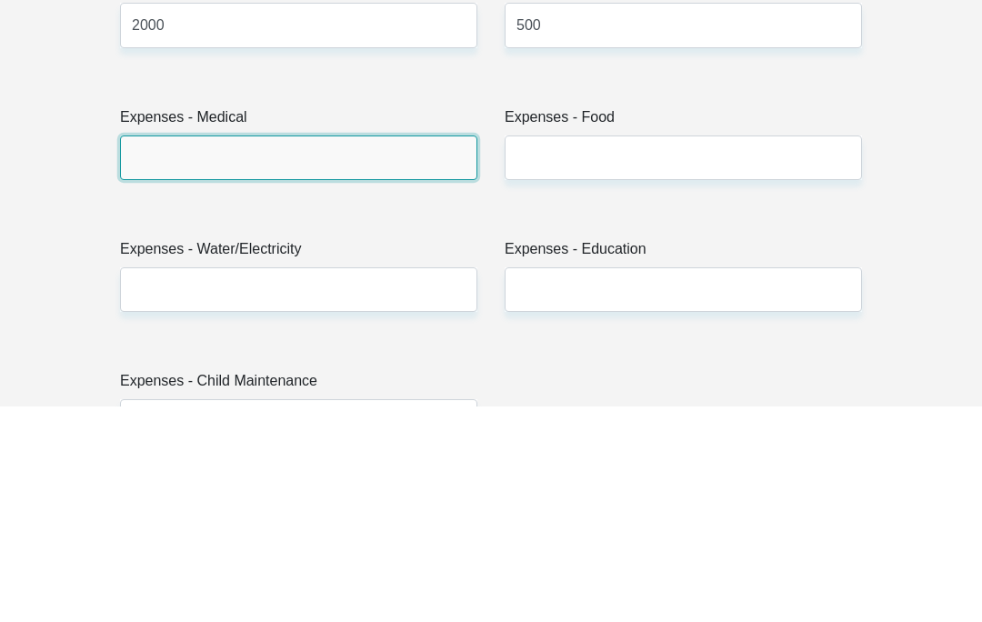
click at [210, 352] on input "Expenses - Medical" at bounding box center [298, 374] width 357 height 45
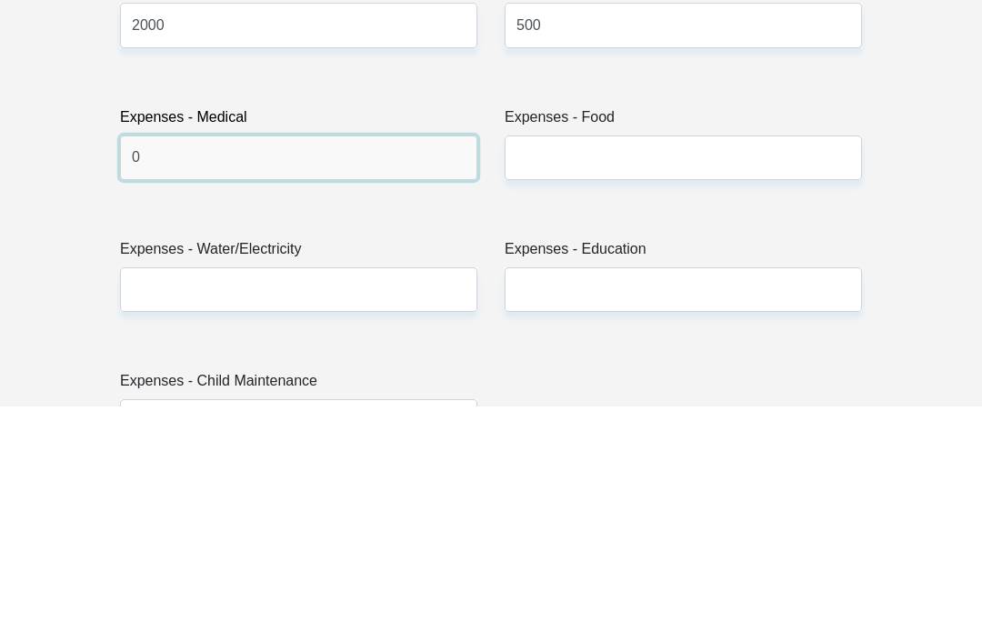
type input "0"
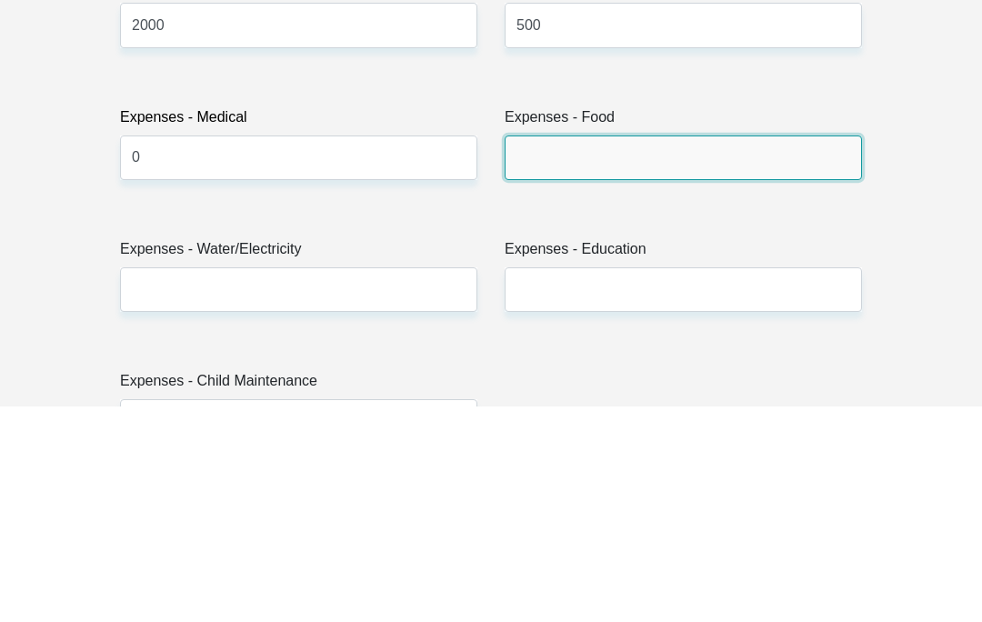
click at [752, 352] on input "Expenses - Food" at bounding box center [683, 374] width 357 height 45
type input "1"
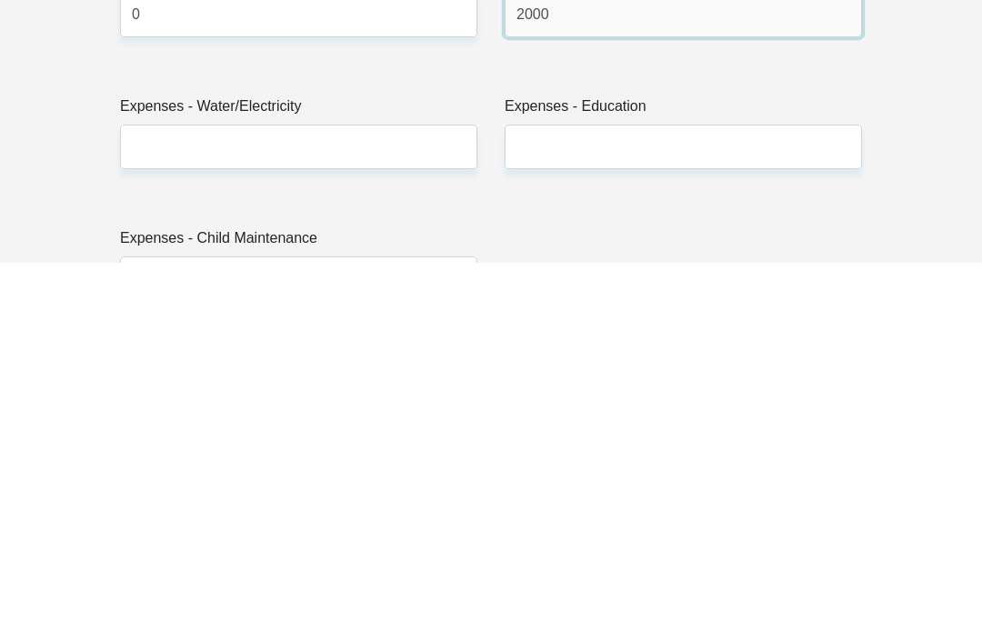
type input "2000"
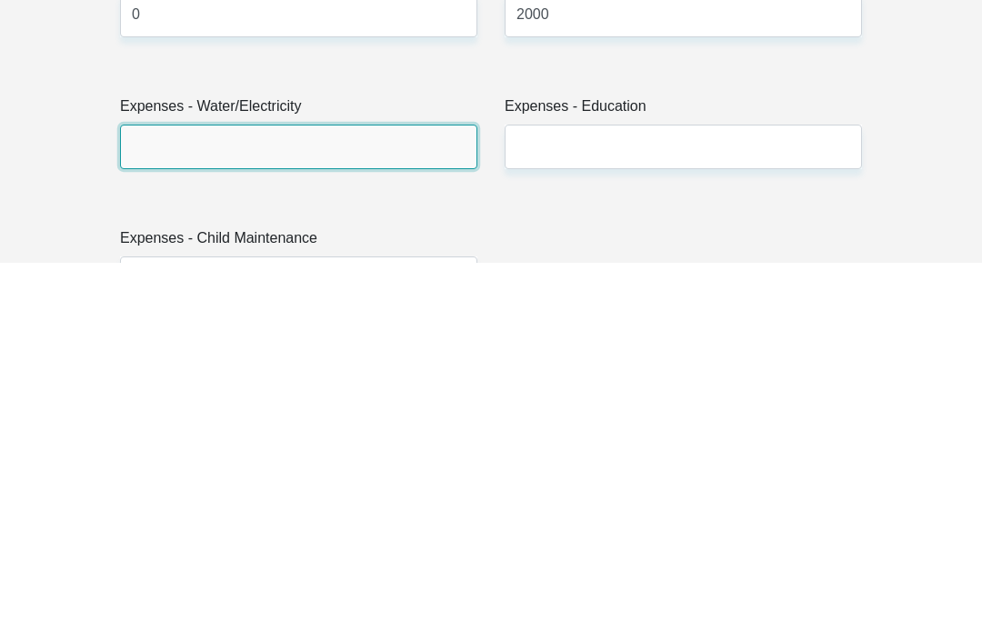
click at [165, 484] on input "Expenses - Water/Electricity" at bounding box center [298, 506] width 357 height 45
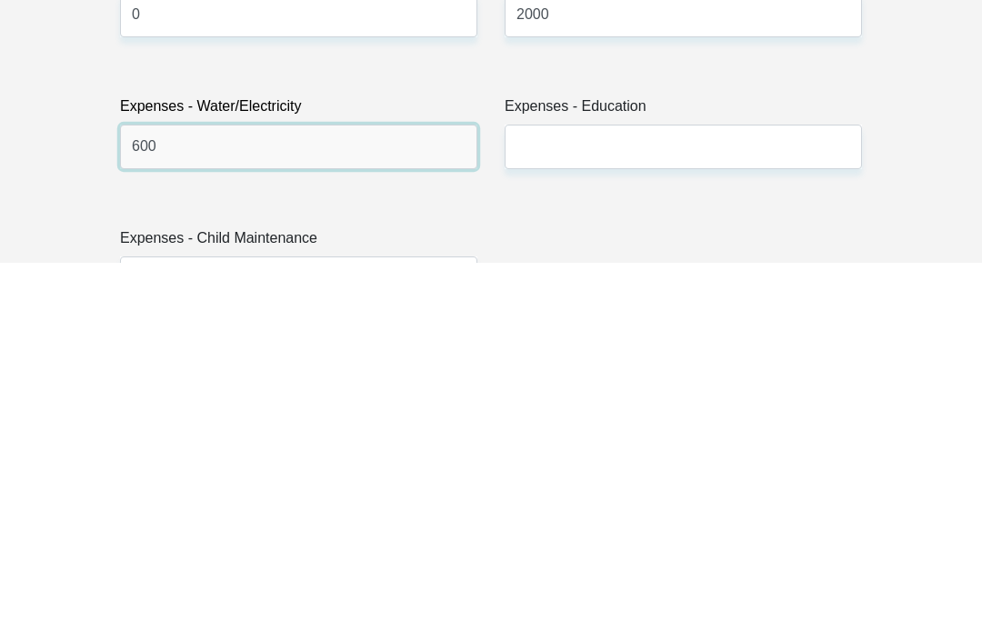
type input "600"
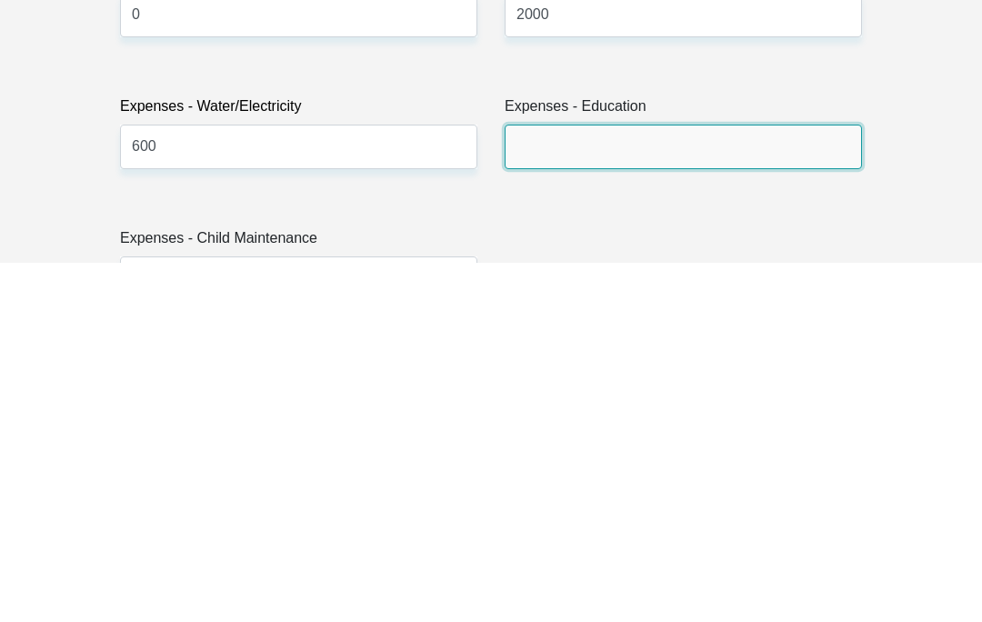
click at [717, 484] on input "Expenses - Education" at bounding box center [683, 506] width 357 height 45
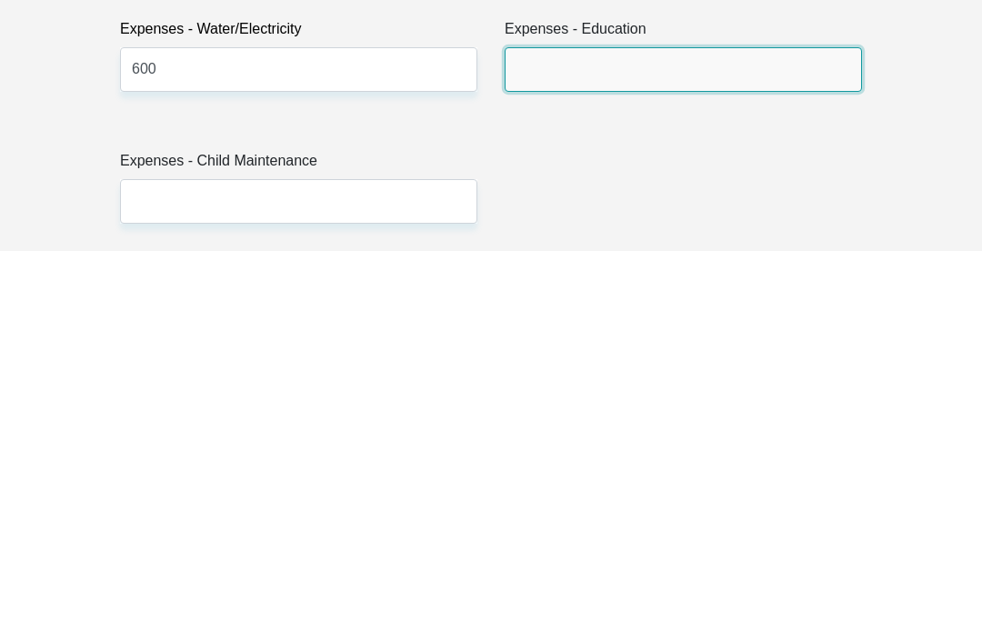
scroll to position [2684, 0]
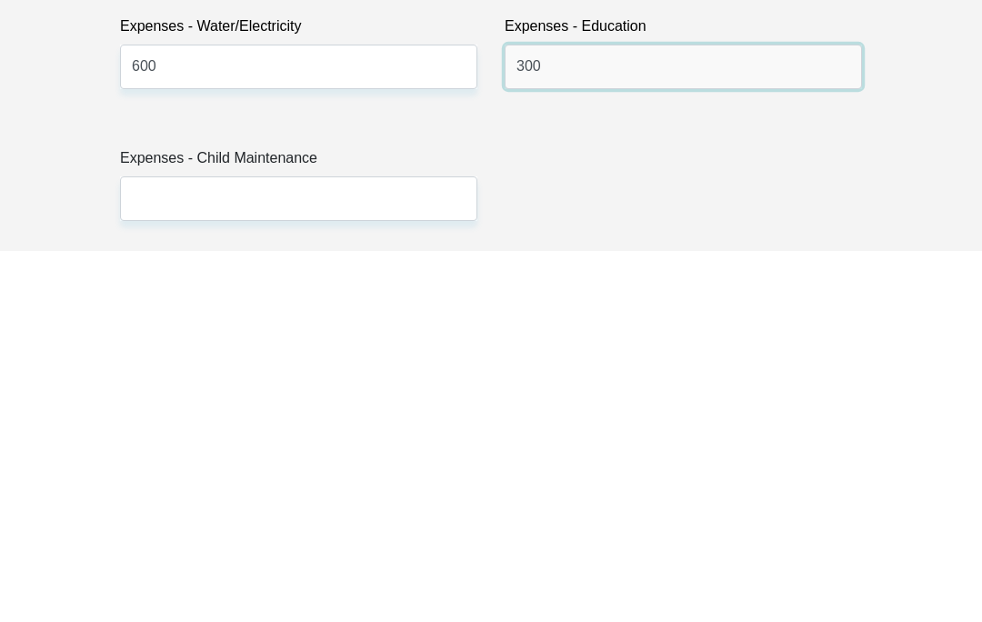
type input "300"
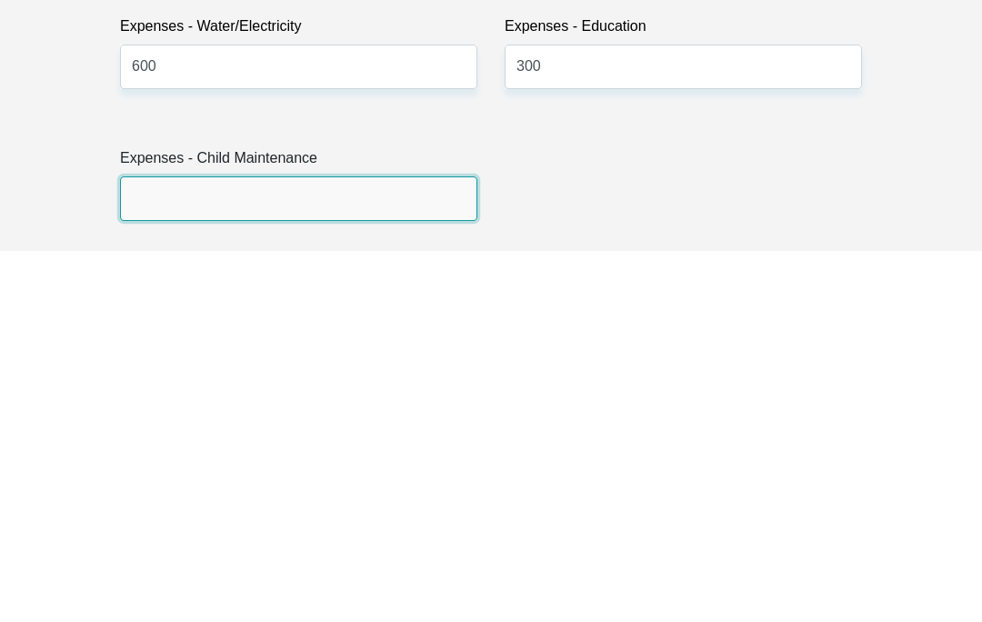
click at [404, 547] on input "Expenses - Child Maintenance" at bounding box center [298, 569] width 357 height 45
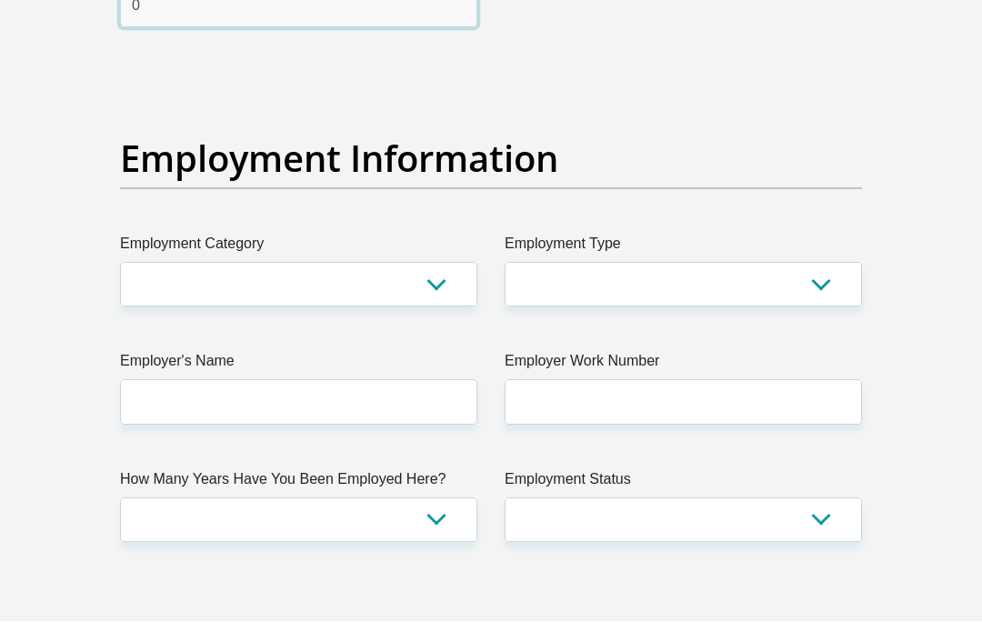
type input "0"
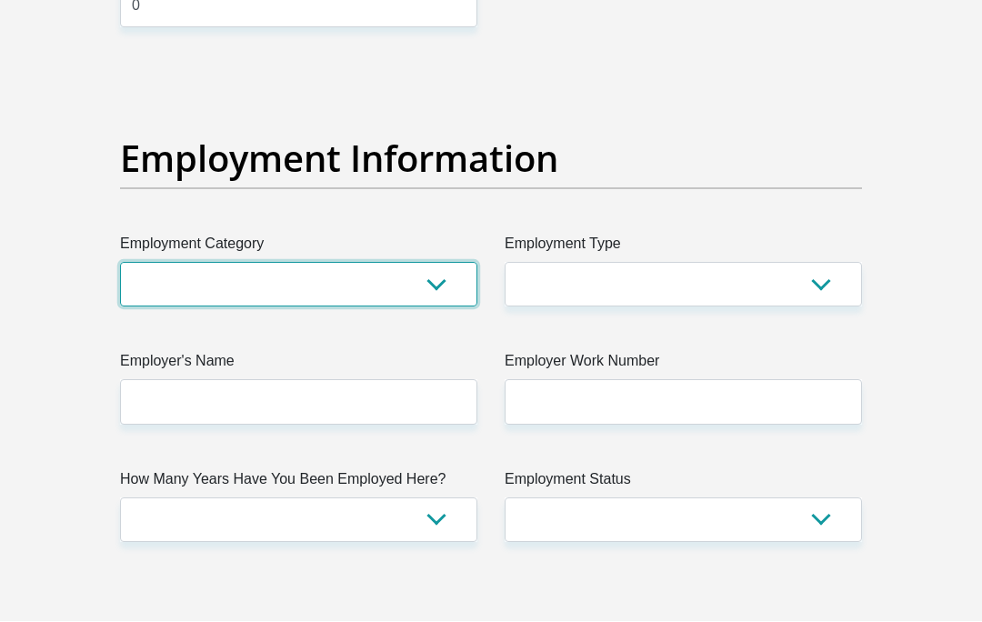
click at [398, 307] on select "AGRICULTURE ALCOHOL & TOBACCO CONSTRUCTION MATERIALS METALLURGY EQUIPMENT FOR R…" at bounding box center [298, 285] width 357 height 45
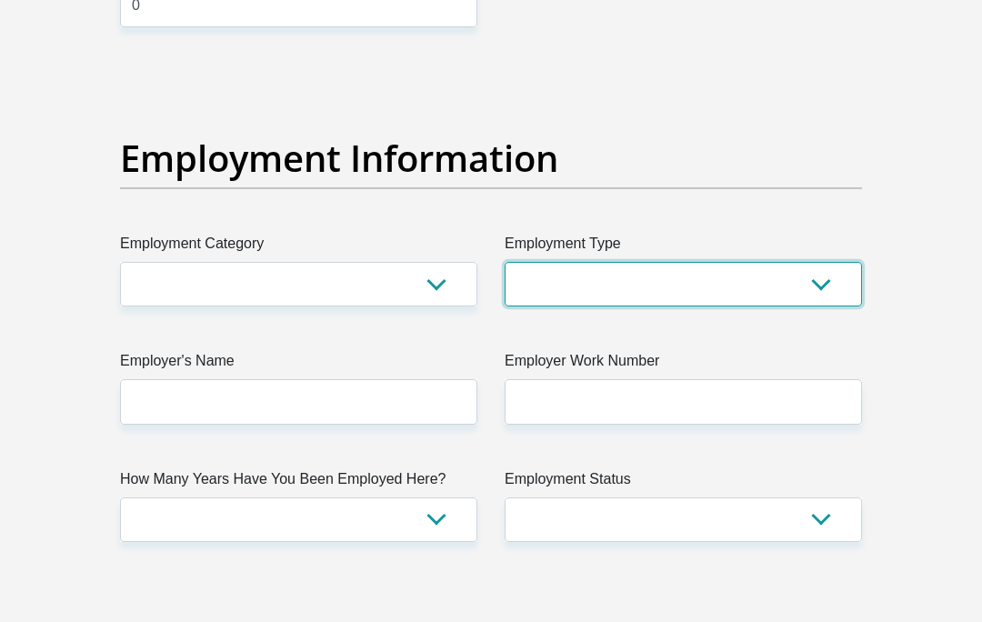
click at [679, 306] on select "College/Lecturer Craft Seller Creative Driver Executive Farmer Forces - Non Com…" at bounding box center [683, 284] width 357 height 45
select select "Self-Employed"
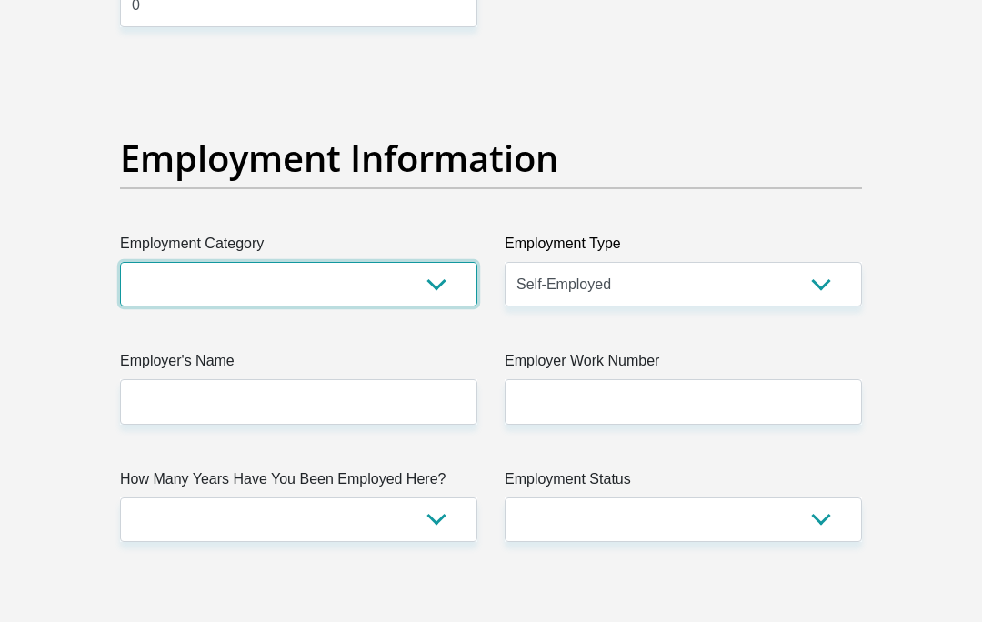
click at [409, 306] on select "AGRICULTURE ALCOHOL & TOBACCO CONSTRUCTION MATERIALS METALLURGY EQUIPMENT FOR R…" at bounding box center [298, 284] width 357 height 45
select select "13"
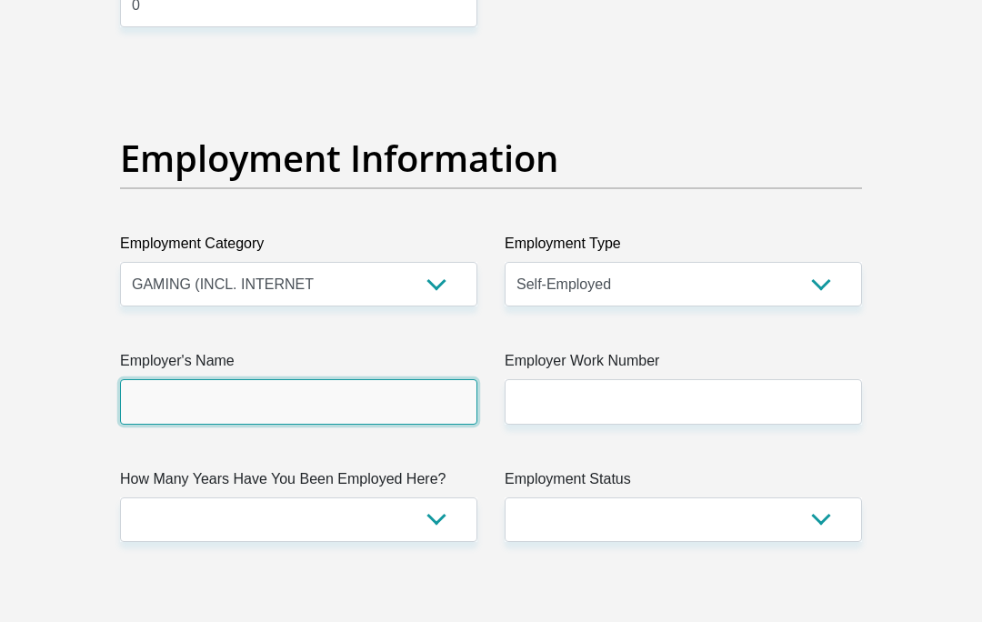
click at [388, 424] on input "Employer's Name" at bounding box center [298, 401] width 357 height 45
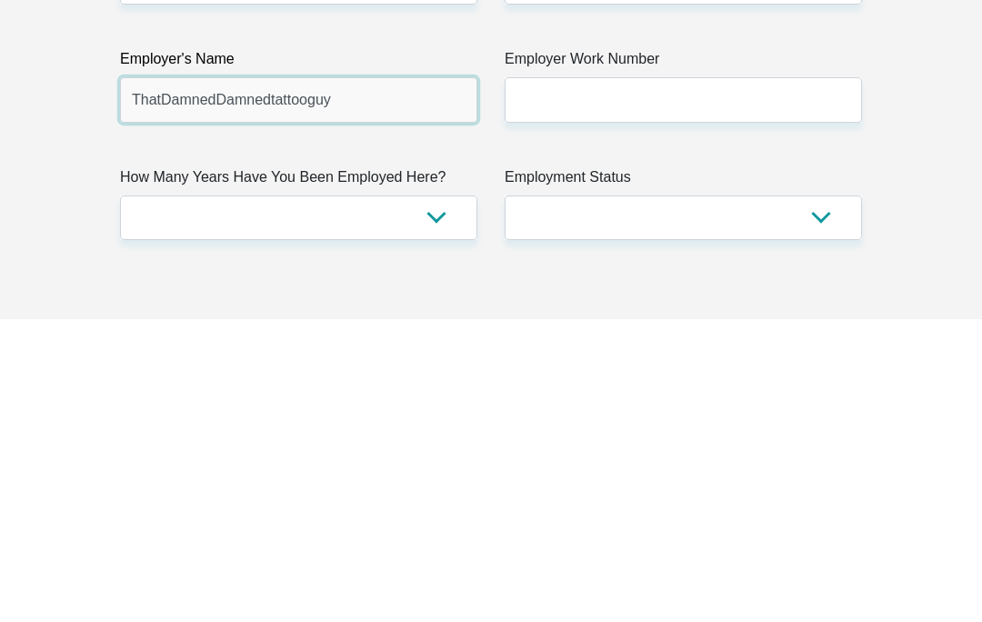
type input "ThatDamnedDamnedtattooguy"
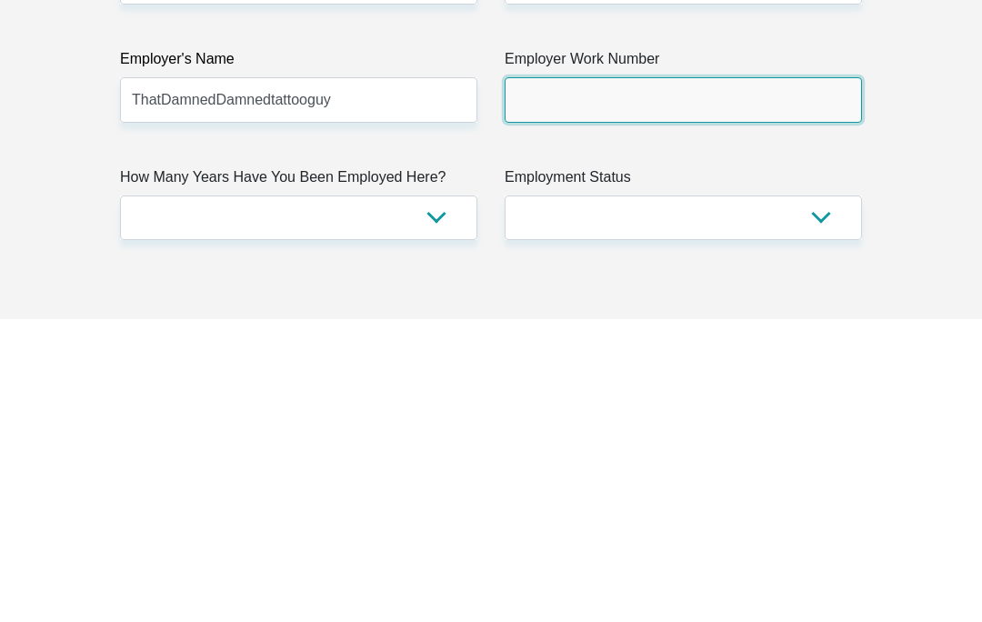
click at [700, 380] on input "Employer Work Number" at bounding box center [683, 402] width 357 height 45
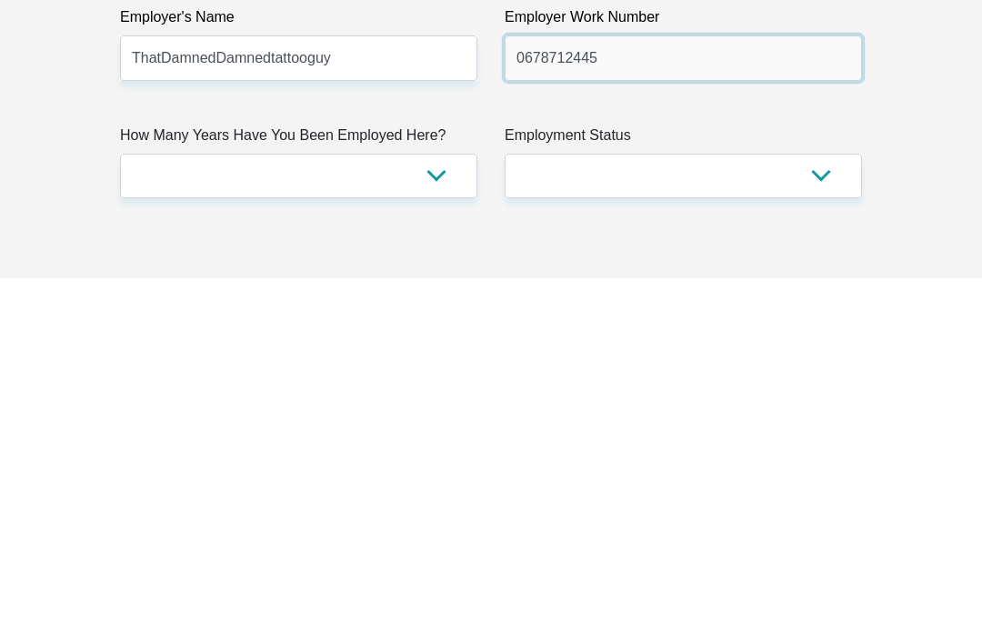
type input "0678712445"
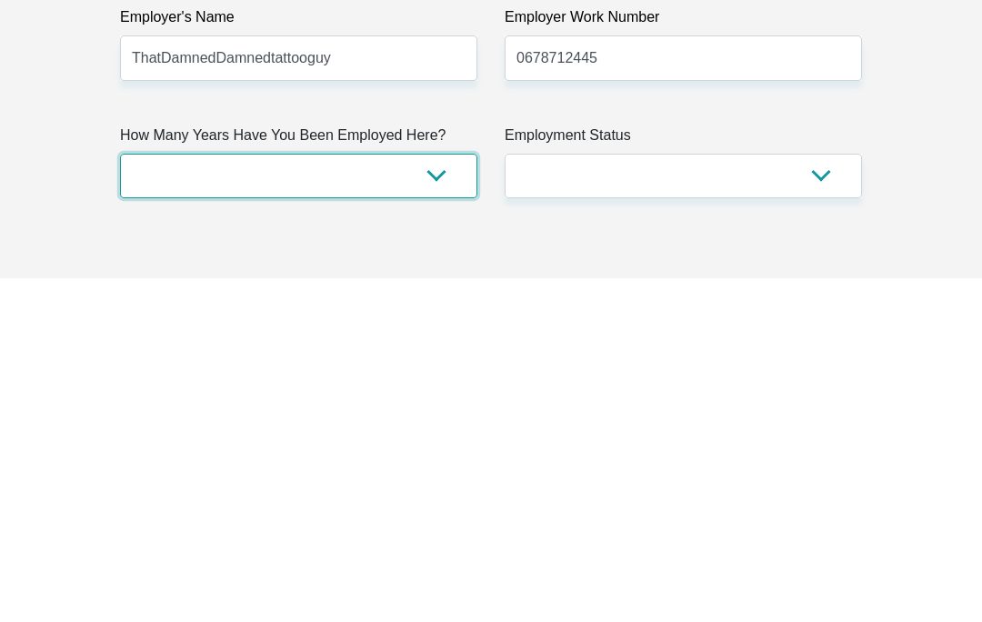
click at [431, 498] on select "less than 1 year 1-3 years 3-5 years 5+ years" at bounding box center [298, 520] width 357 height 45
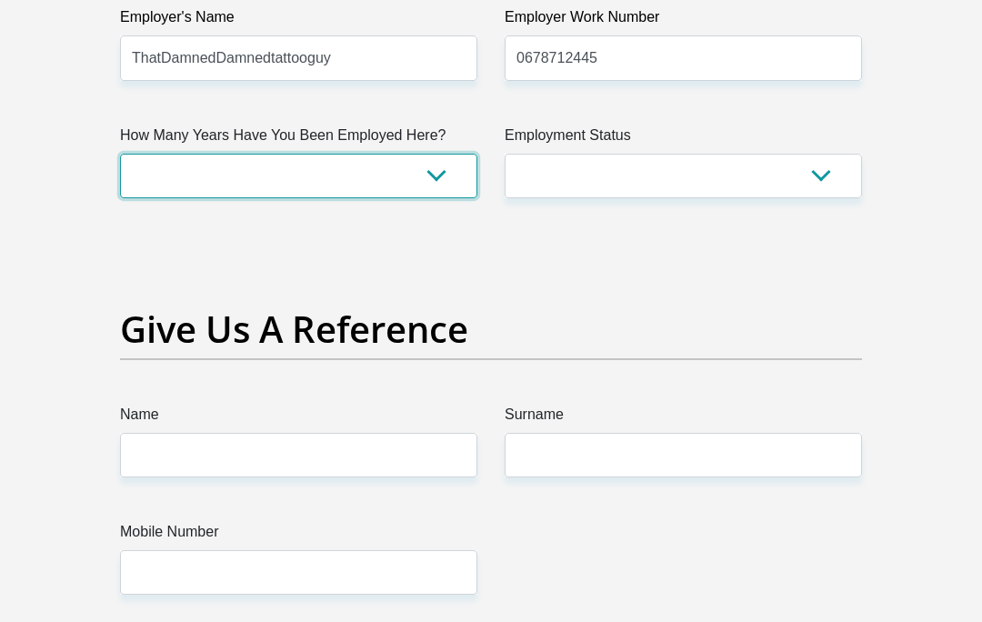
select select "60"
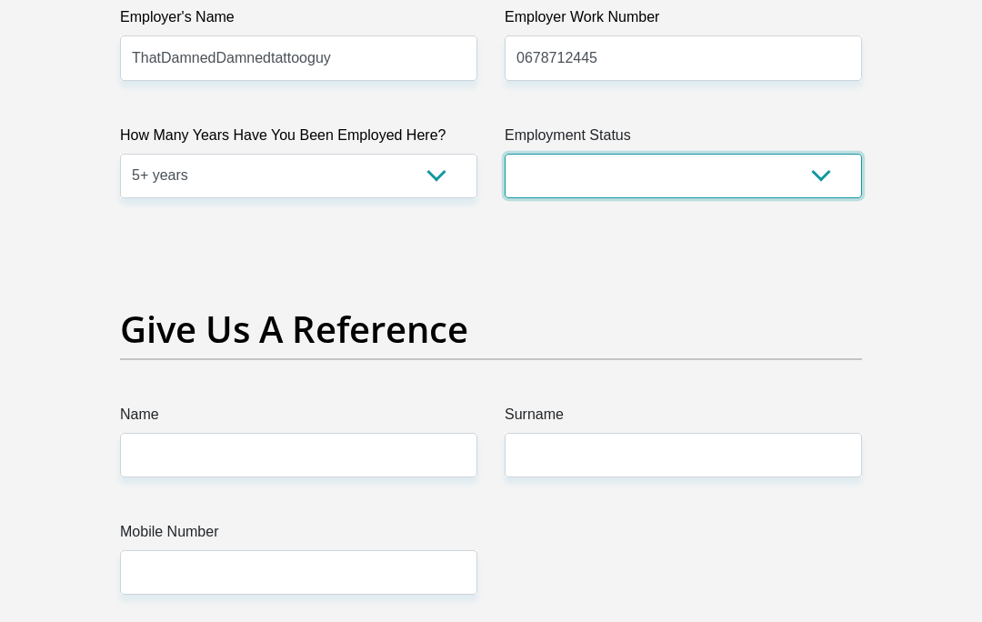
click at [670, 198] on select "Permanent/Full-time Part-time/Casual [DEMOGRAPHIC_DATA] Worker Self-Employed Ho…" at bounding box center [683, 176] width 357 height 45
select select "1"
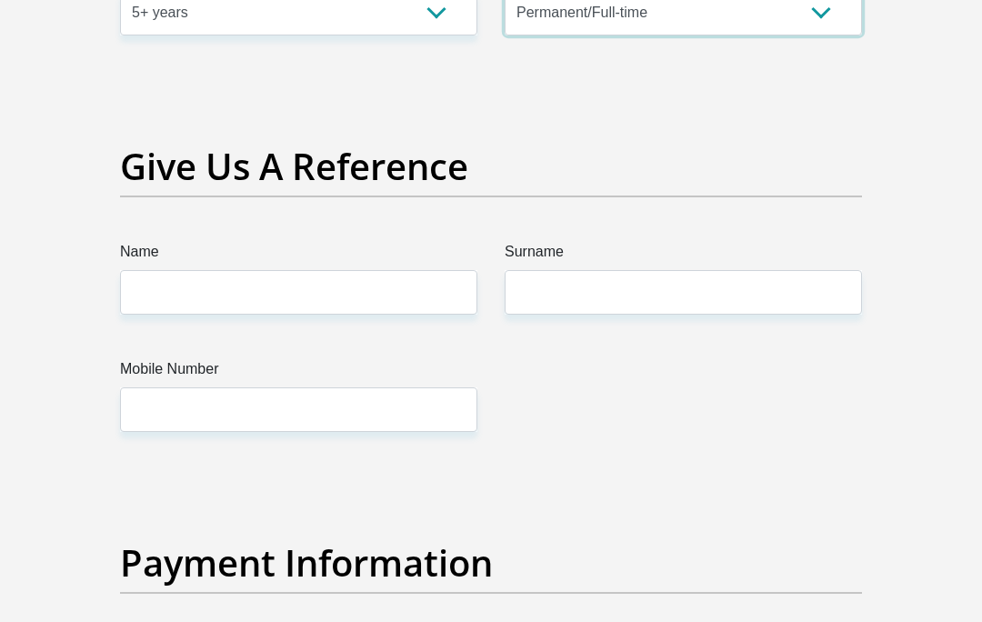
scroll to position [3755, 0]
click at [384, 315] on input "Name" at bounding box center [298, 292] width 357 height 45
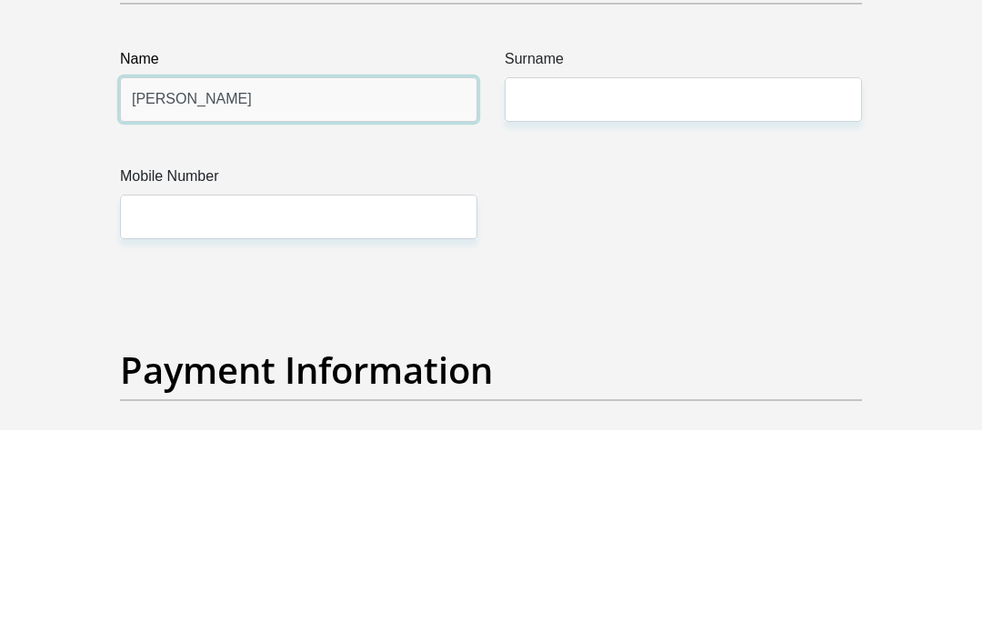
type input "[PERSON_NAME]"
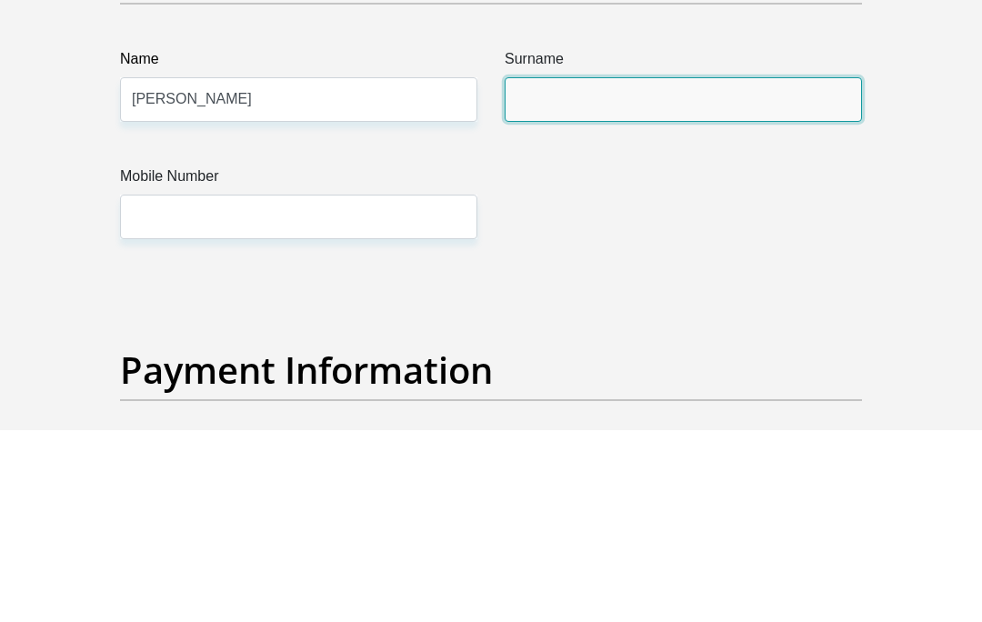
click at [650, 270] on input "Surname" at bounding box center [683, 292] width 357 height 45
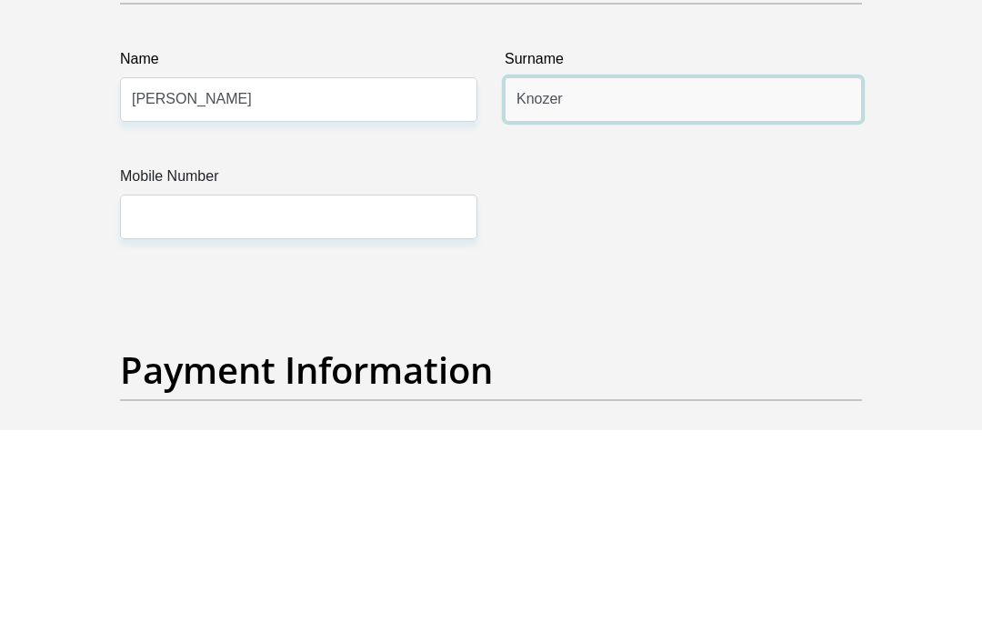
type input "Knozer"
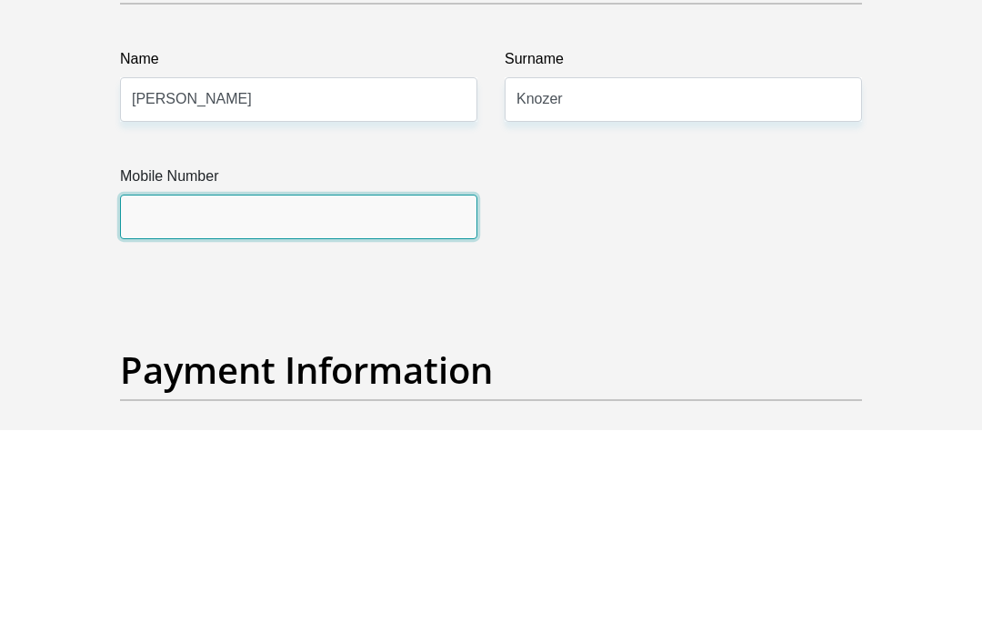
click at [197, 387] on input "Mobile Number" at bounding box center [298, 409] width 357 height 45
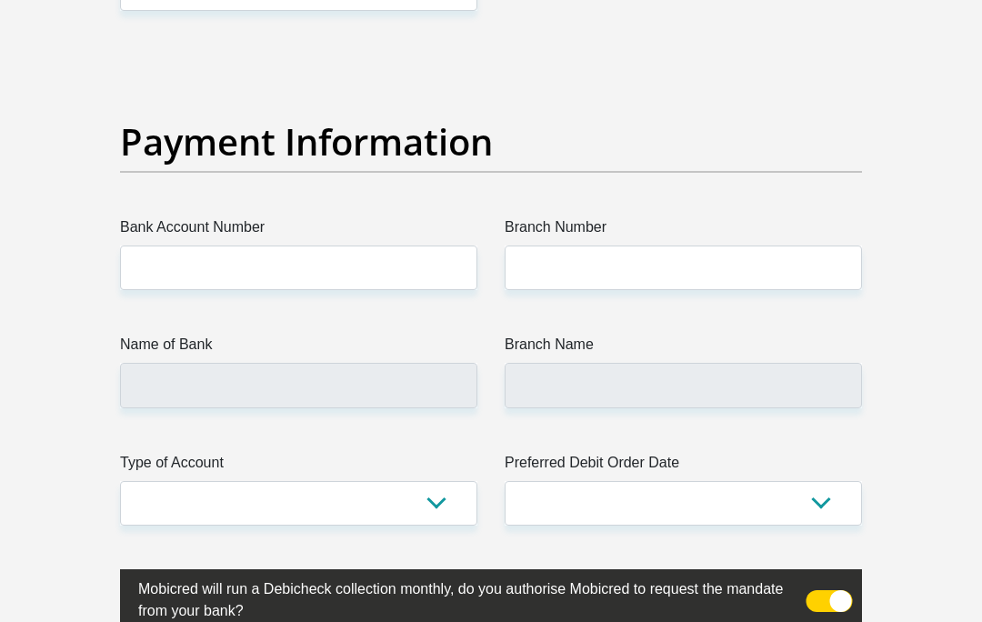
scroll to position [4177, 0]
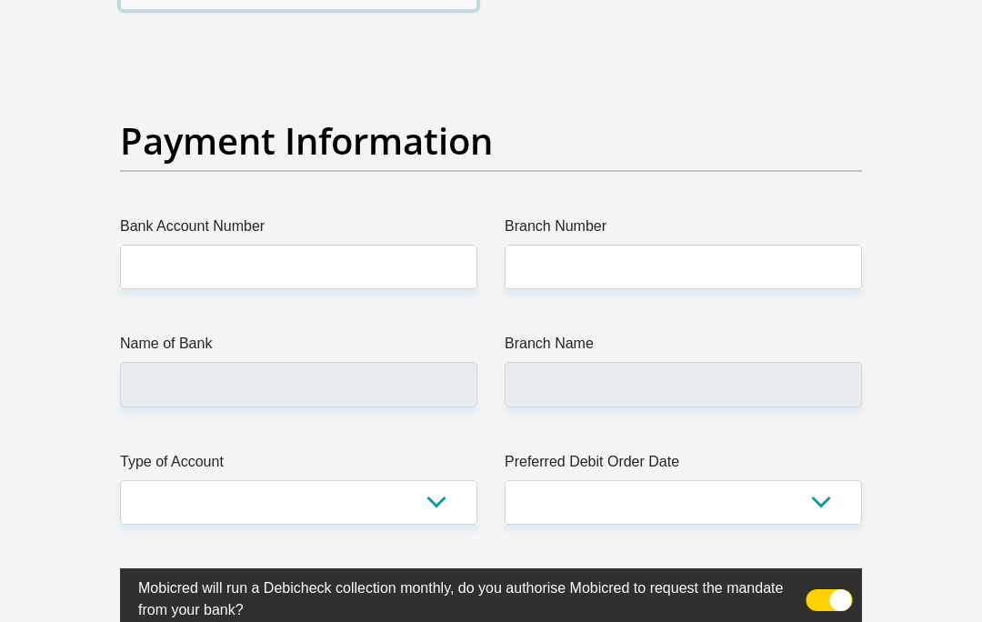
type input "0692697536"
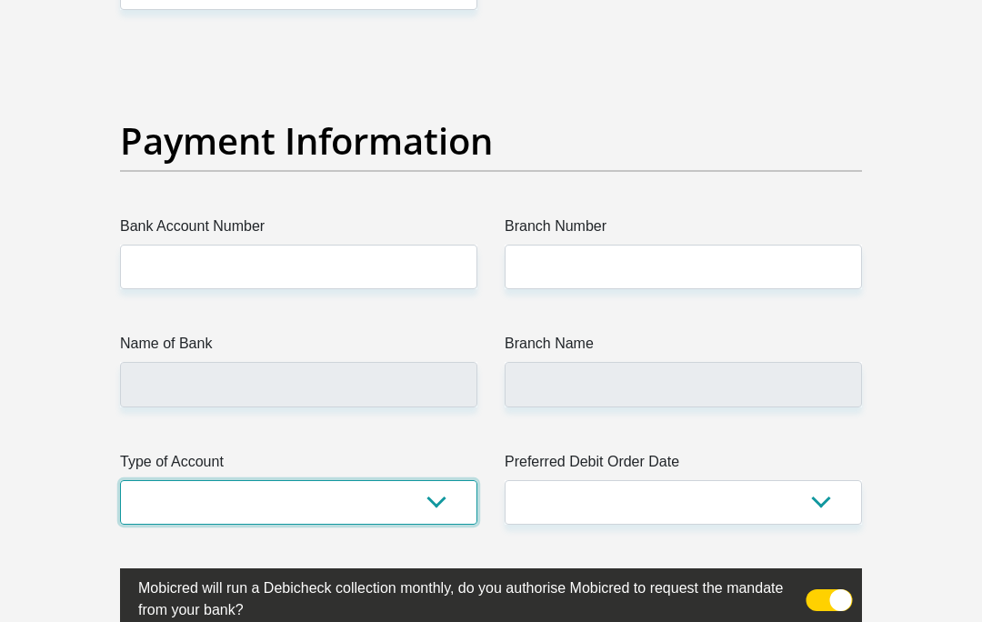
click at [420, 525] on select "Cheque Savings" at bounding box center [298, 502] width 357 height 45
select select "CUR"
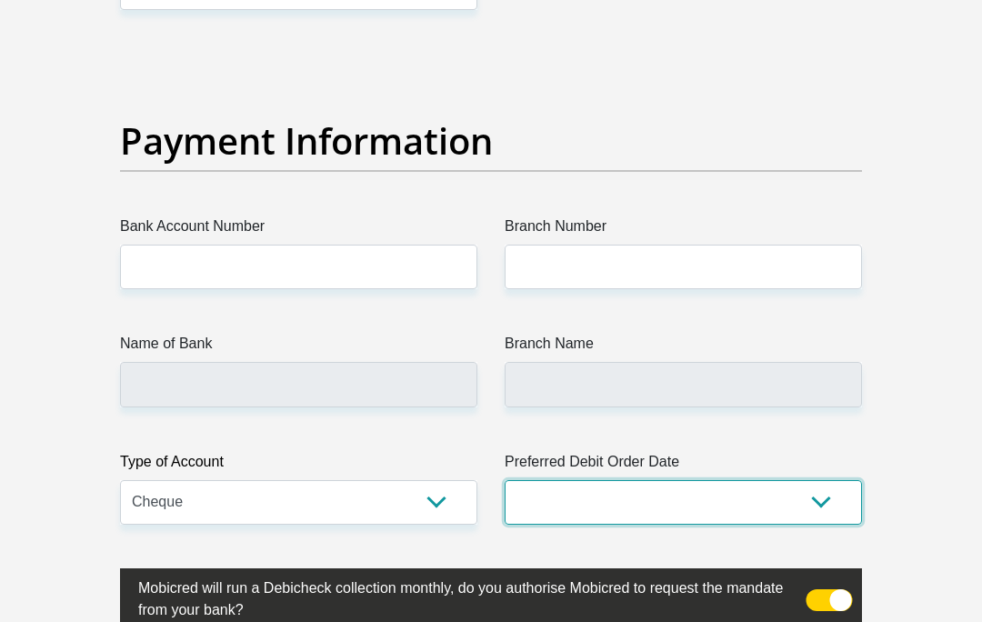
click at [683, 525] on select "1st 2nd 3rd 4th 5th 7th 18th 19th 20th 21st 22nd 23rd 24th 25th 26th 27th 28th …" at bounding box center [683, 502] width 357 height 45
select select "30"
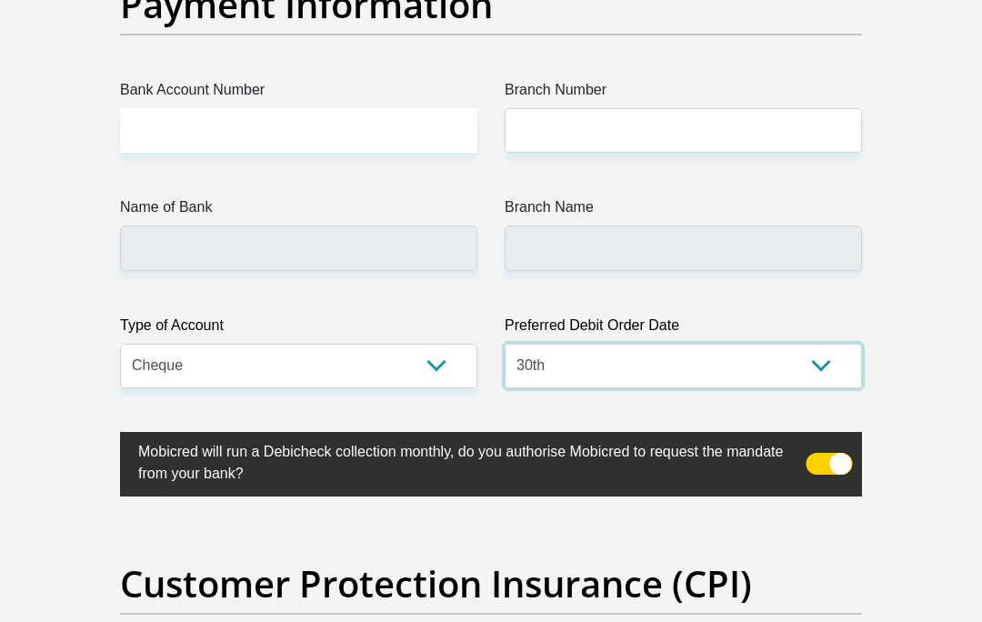
scroll to position [4313, 0]
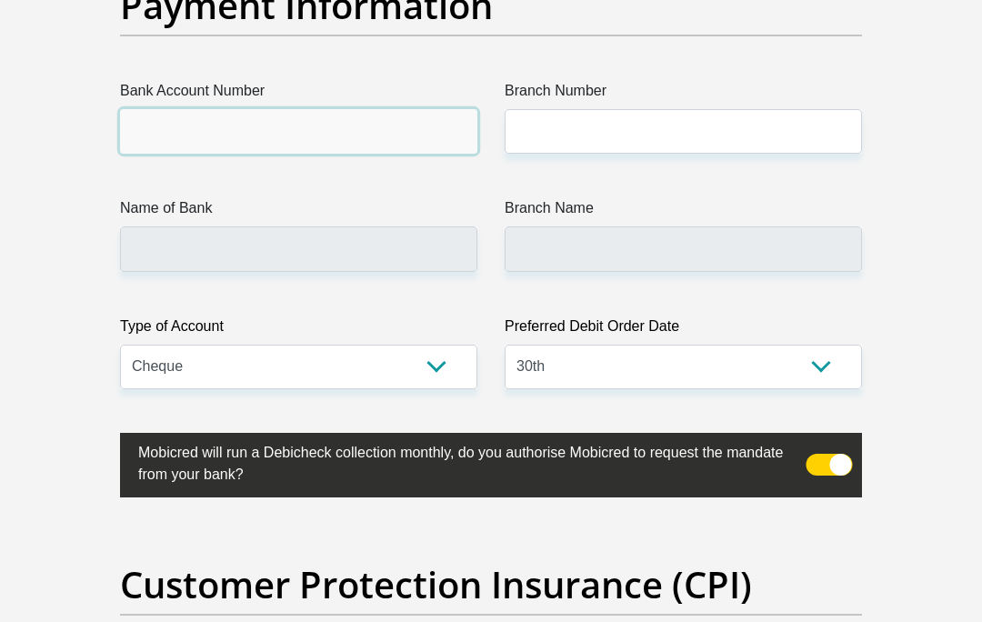
click at [421, 154] on input "Bank Account Number" at bounding box center [298, 131] width 357 height 45
type input "12041058547"
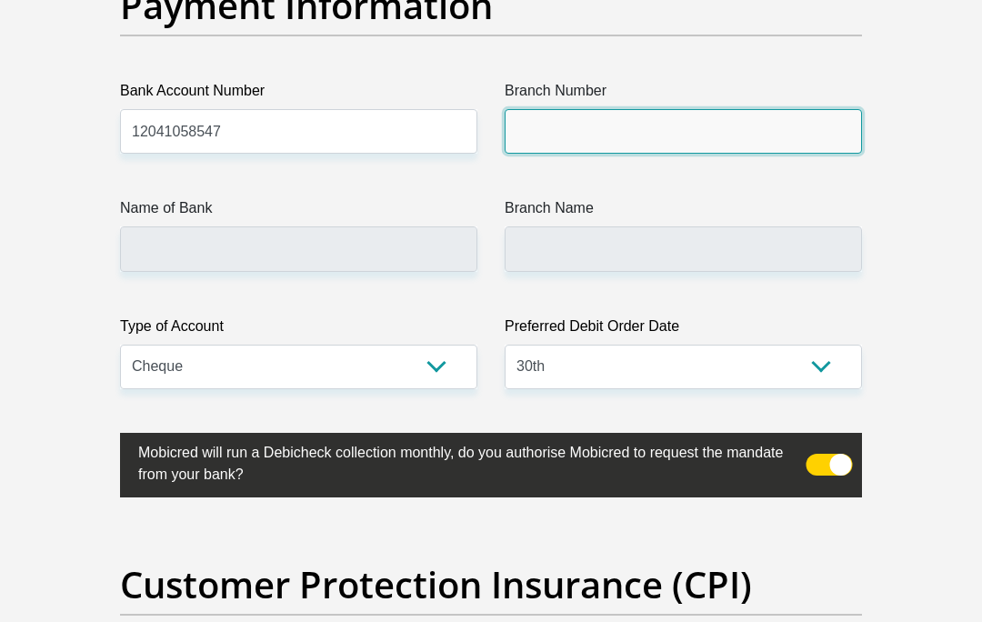
click at [620, 154] on input "Branch Number" at bounding box center [683, 131] width 357 height 45
type input "Q"
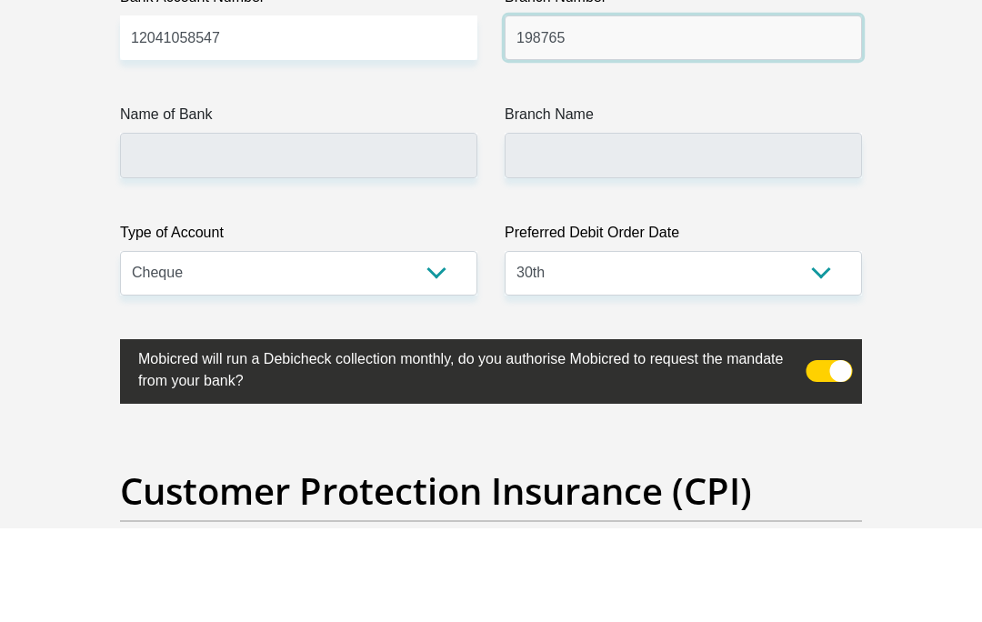
type input "198765"
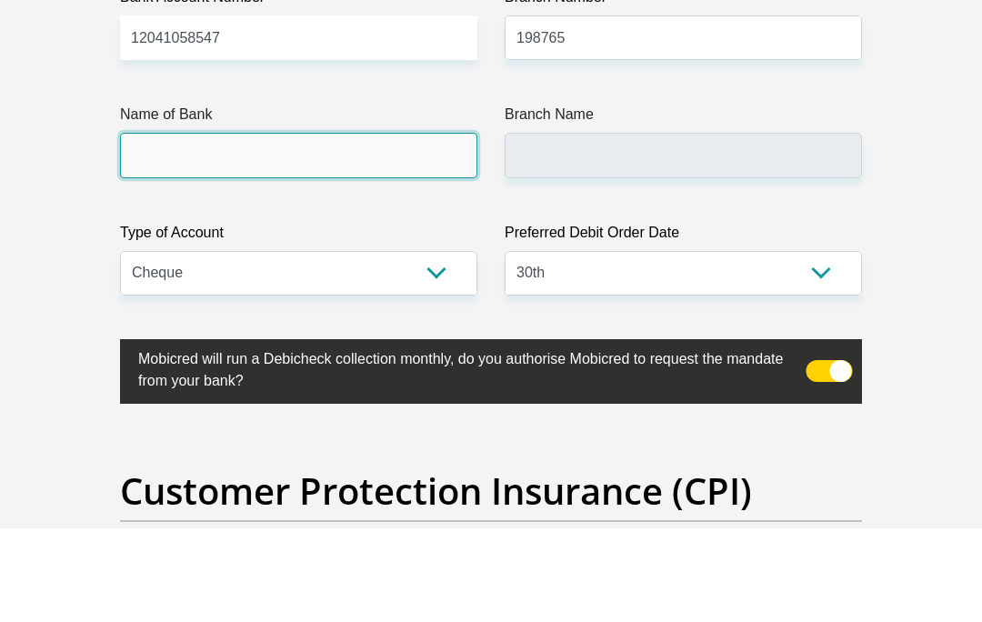
click at [382, 226] on input "Name of Bank" at bounding box center [298, 248] width 357 height 45
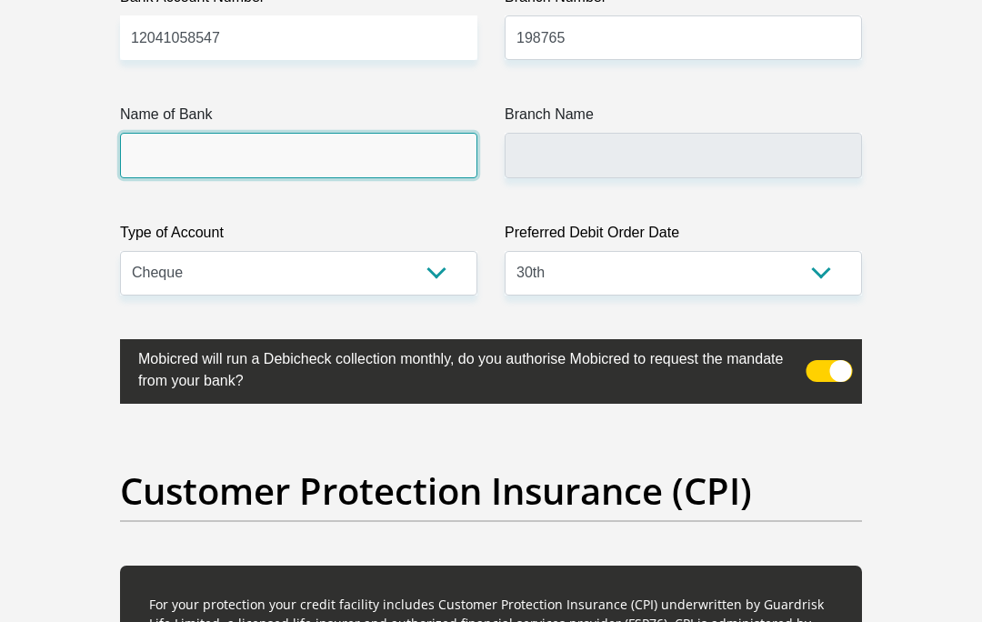
type input "NEDBANK"
type input "NEDBANK [GEOGRAPHIC_DATA]"
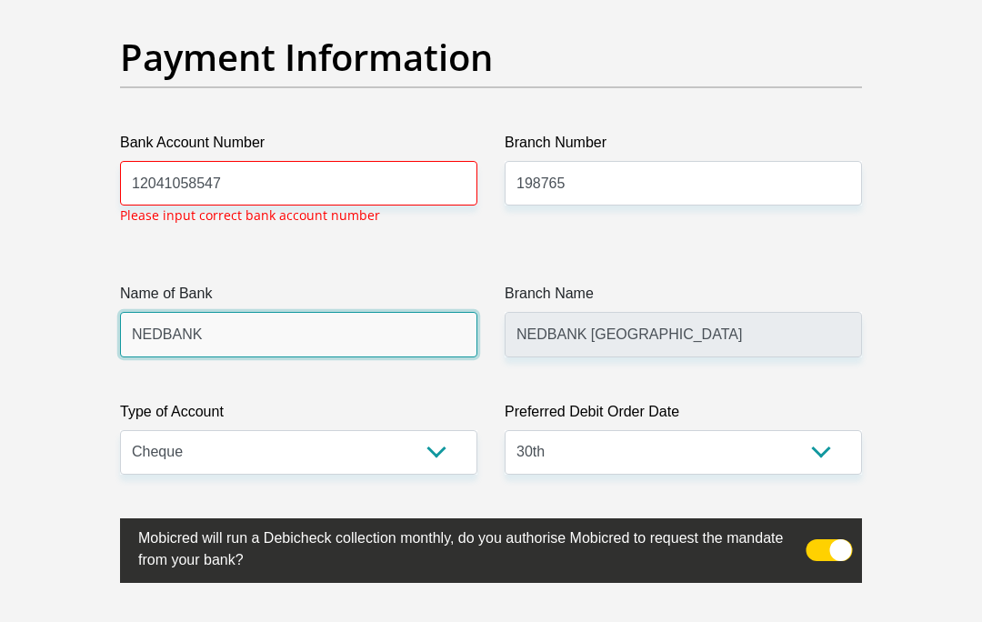
scroll to position [4259, 0]
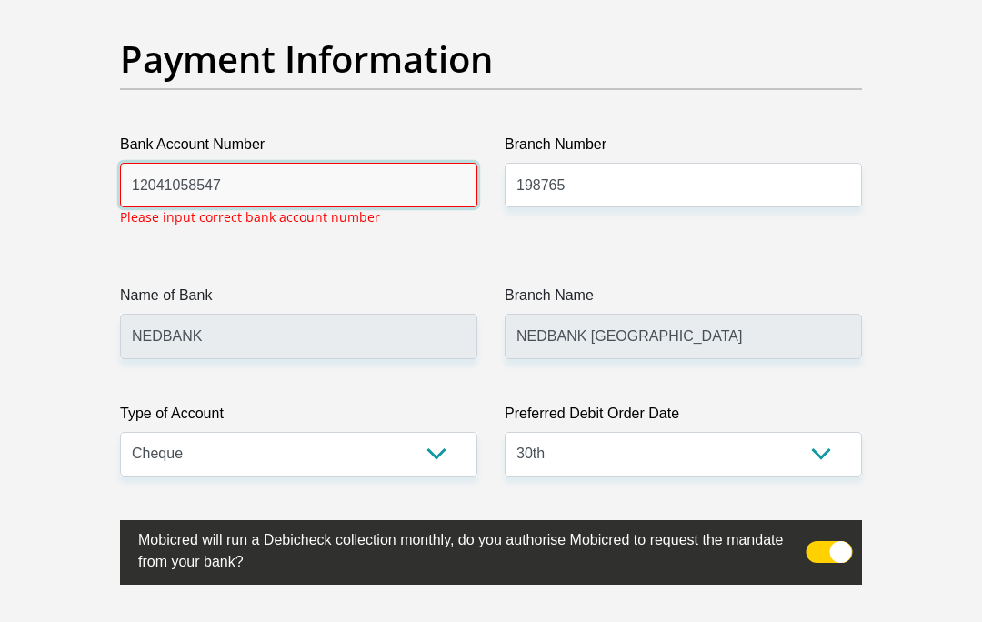
click at [362, 207] on input "12041058547" at bounding box center [298, 185] width 357 height 45
click at [329, 207] on input "12041058547" at bounding box center [298, 185] width 357 height 45
click at [274, 207] on input "12041058" at bounding box center [298, 185] width 357 height 45
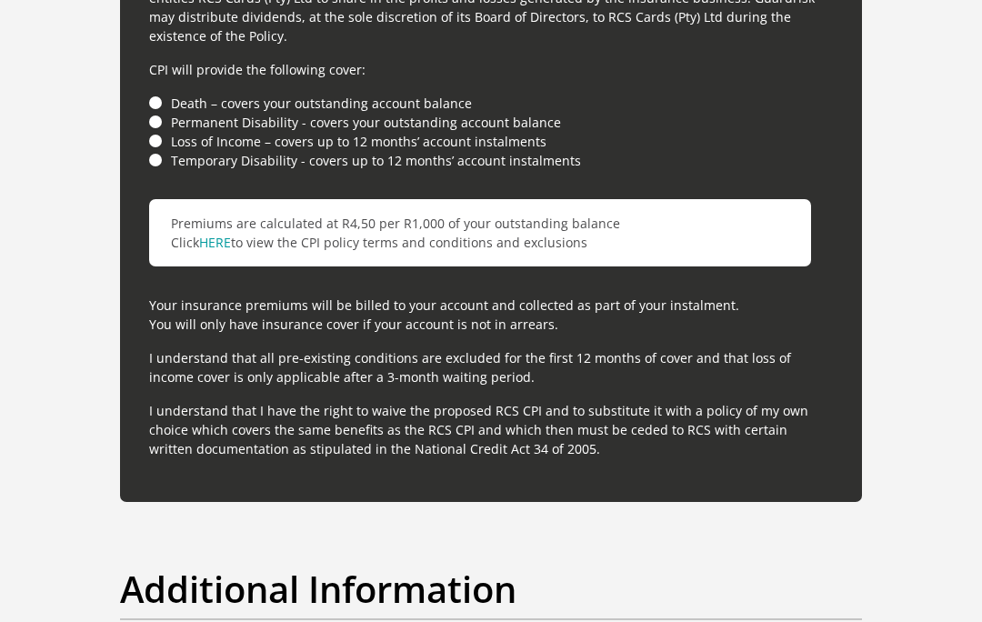
scroll to position [5288, 0]
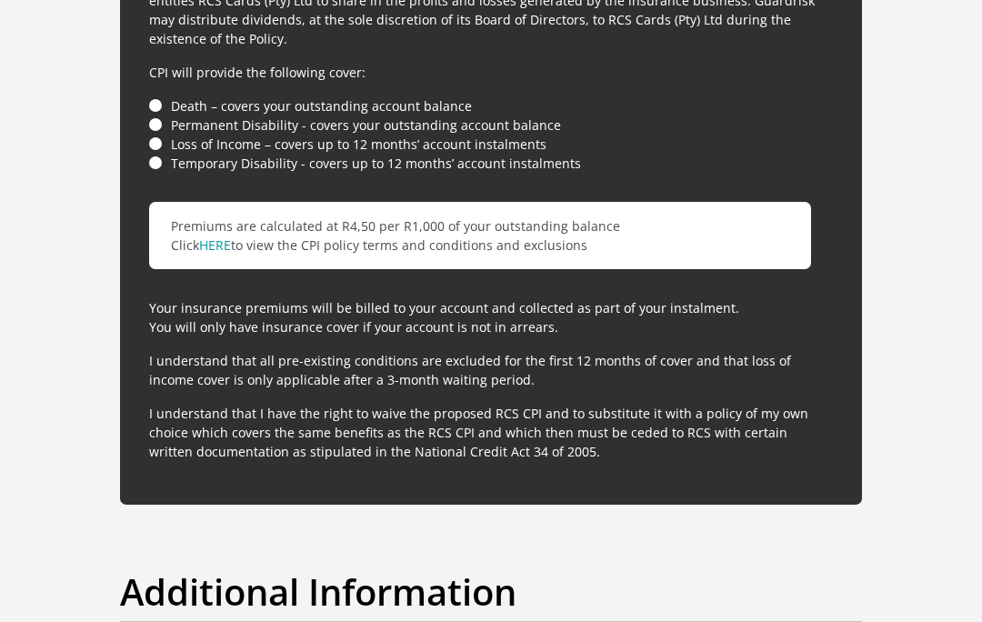
type input "1204105847"
click at [165, 135] on li "Permanent Disability - covers your outstanding account balance" at bounding box center [491, 124] width 684 height 19
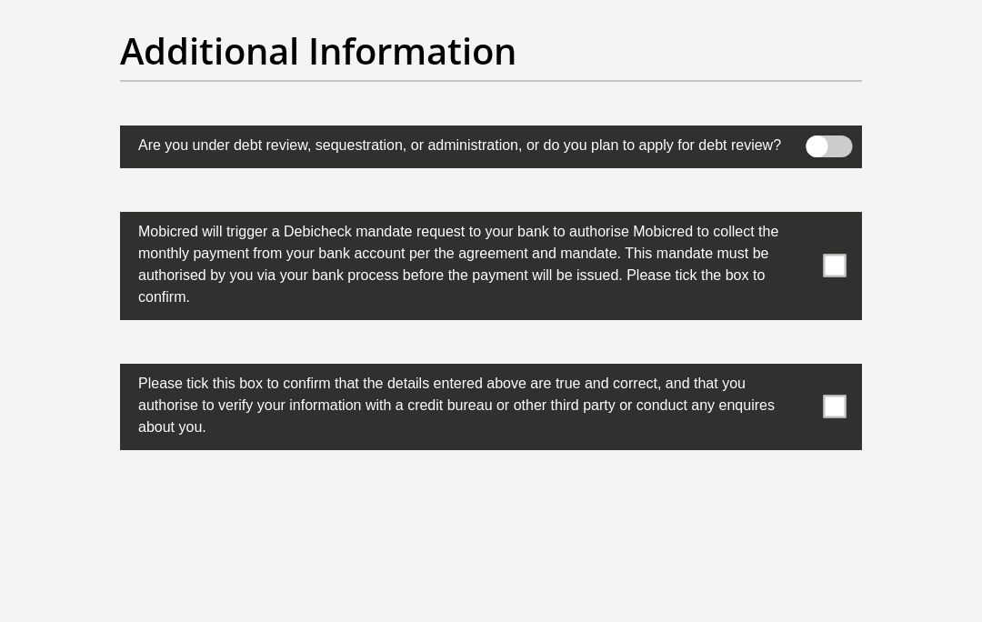
scroll to position [5828, 0]
click at [832, 277] on span at bounding box center [835, 266] width 23 height 23
click at [806, 215] on input "checkbox" at bounding box center [806, 215] width 0 height 0
click at [842, 418] on span at bounding box center [835, 406] width 23 height 23
click at [806, 367] on input "checkbox" at bounding box center [806, 367] width 0 height 0
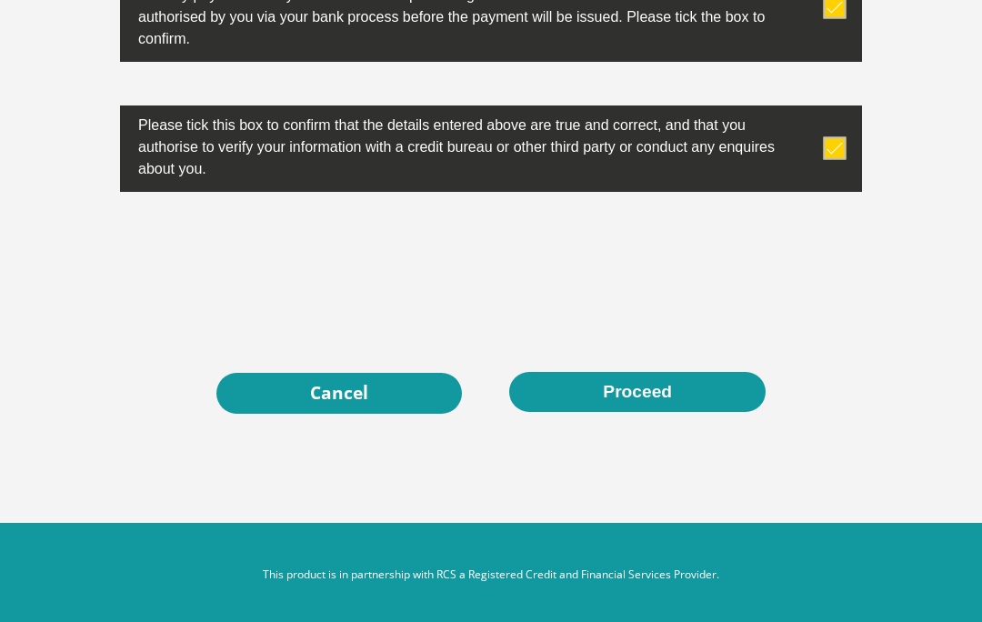
scroll to position [6099, 0]
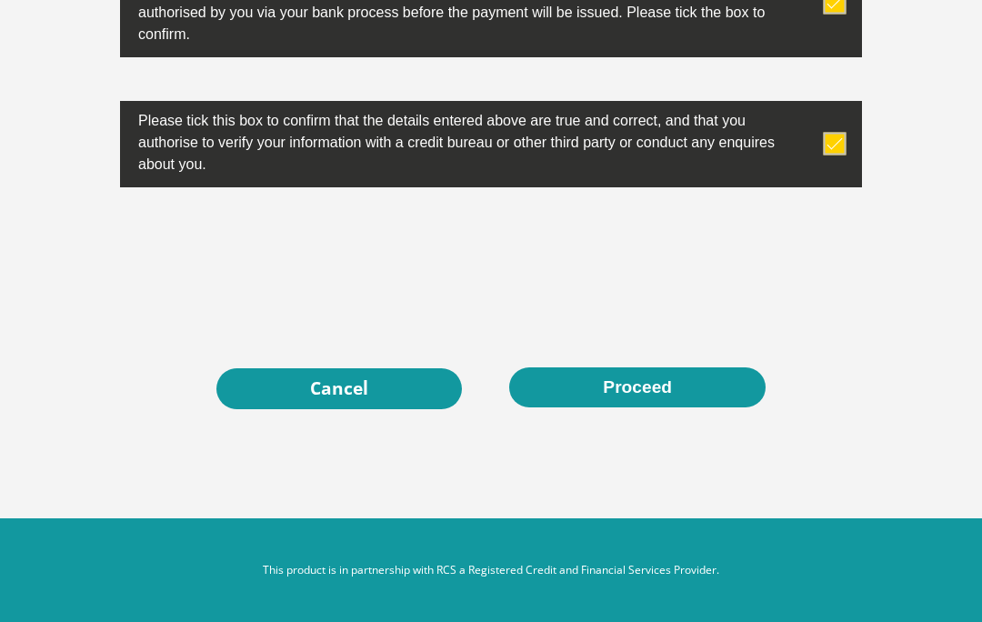
click at [685, 408] on button "Proceed" at bounding box center [637, 387] width 256 height 41
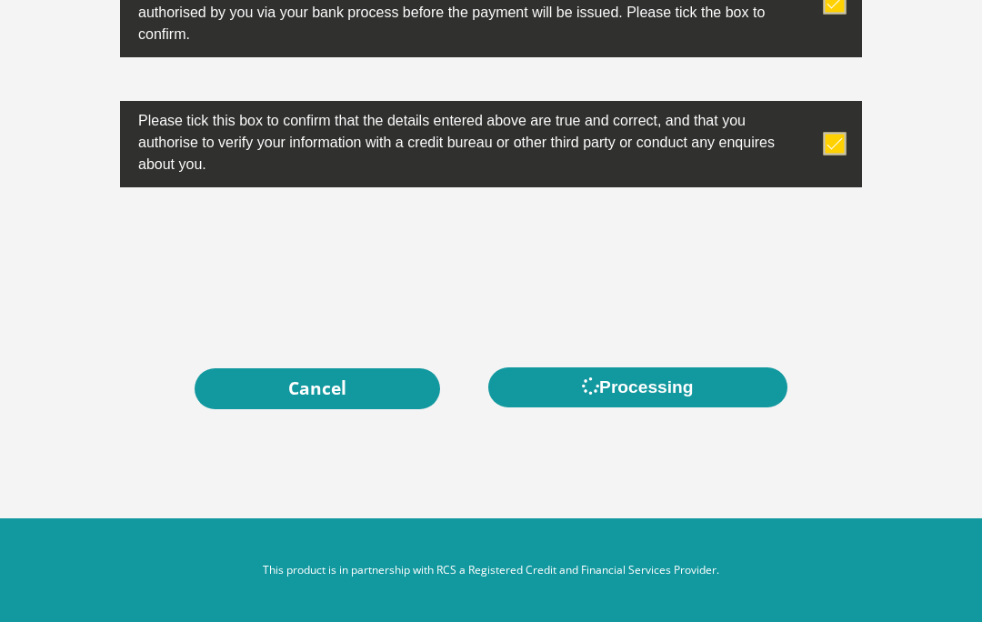
scroll to position [6177, 0]
